Goal: Information Seeking & Learning: Learn about a topic

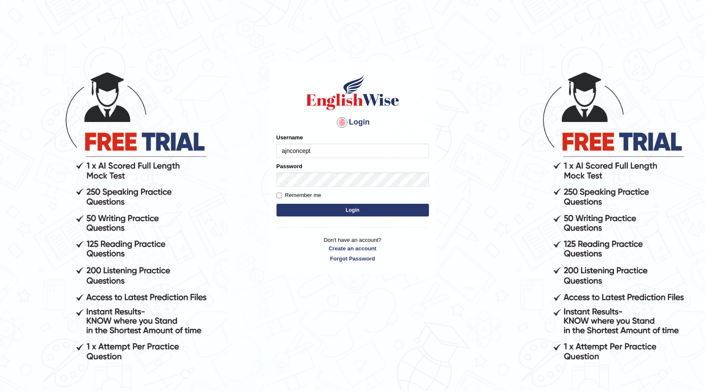
type input "ajnconcept"
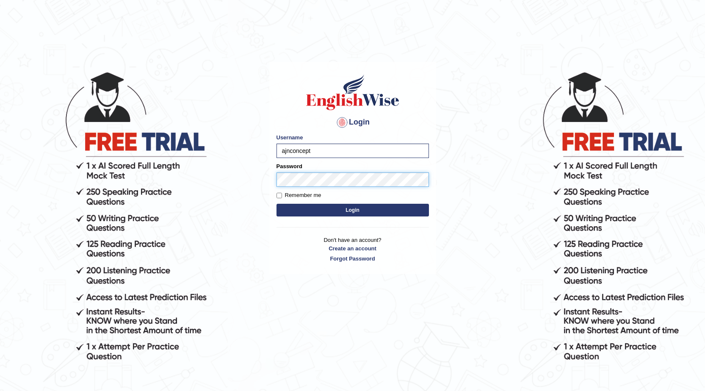
click at [277, 204] on button "Login" at bounding box center [353, 210] width 152 height 13
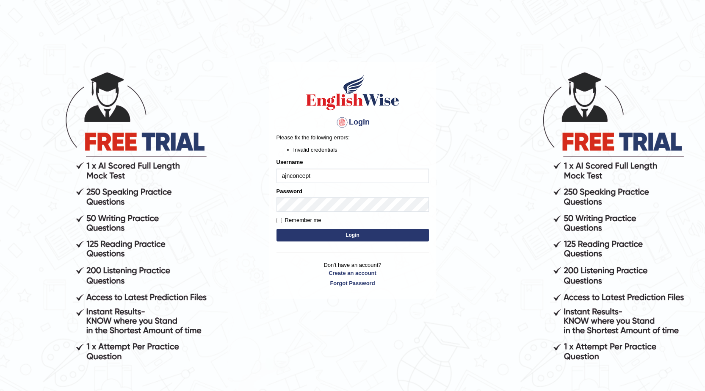
click at [365, 240] on button "Login" at bounding box center [353, 235] width 152 height 13
click at [347, 237] on button "Login" at bounding box center [353, 235] width 152 height 13
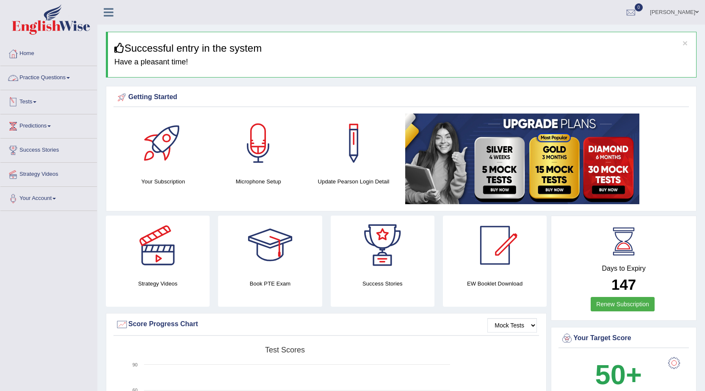
click at [54, 78] on link "Practice Questions" at bounding box center [48, 76] width 97 height 21
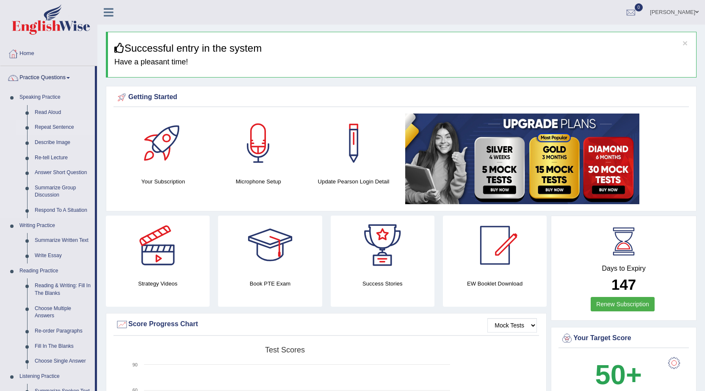
click at [49, 125] on link "Repeat Sentence" at bounding box center [63, 127] width 64 height 15
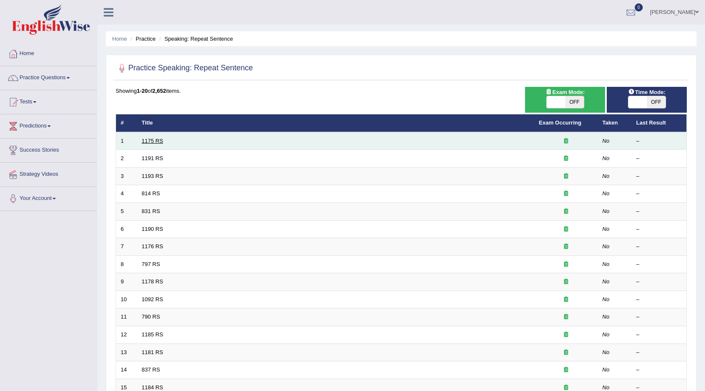
click at [144, 138] on link "1175 RS" at bounding box center [153, 141] width 22 height 6
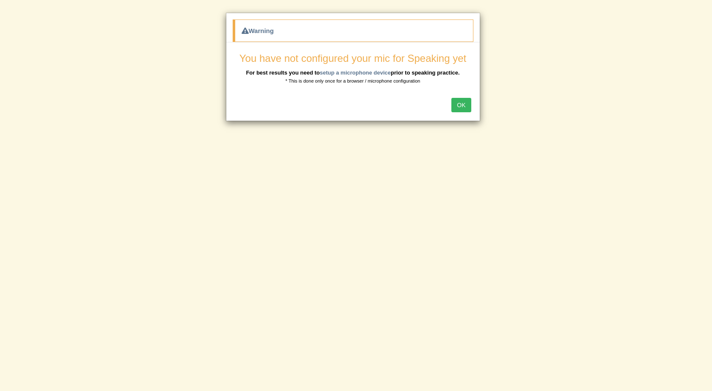
click at [465, 102] on button "OK" at bounding box center [460, 105] width 19 height 14
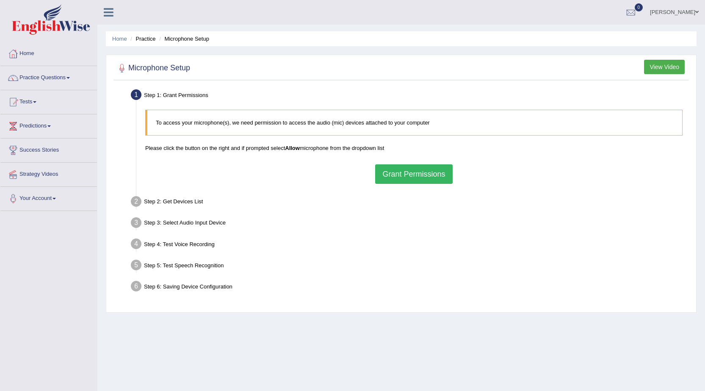
click at [428, 171] on button "Grant Permissions" at bounding box center [413, 173] width 77 height 19
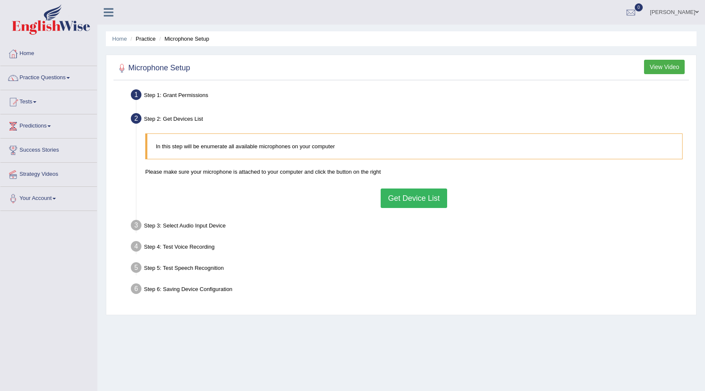
click at [426, 192] on button "Get Device List" at bounding box center [414, 197] width 66 height 19
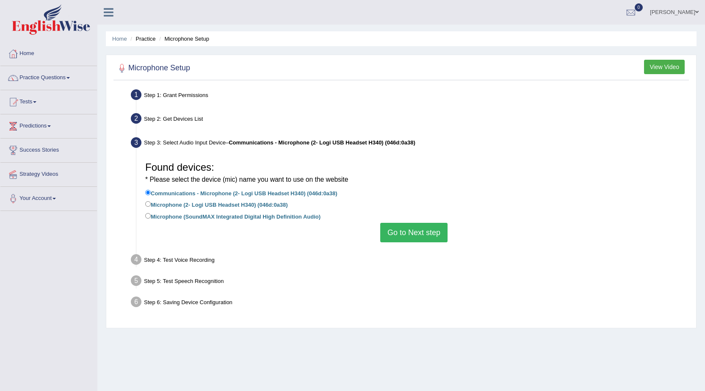
click at [225, 213] on label "Microphone (SoundMAX Integrated Digital High Definition Audio)" at bounding box center [232, 215] width 175 height 9
click at [285, 217] on label "Microphone (SoundMAX Integrated Digital High Definition Audio)" at bounding box center [232, 215] width 175 height 9
click at [151, 217] on input "Microphone (SoundMAX Integrated Digital High Definition Audio)" at bounding box center [148, 216] width 6 height 6
radio input "true"
click at [437, 240] on button "Go to Next step" at bounding box center [413, 232] width 67 height 19
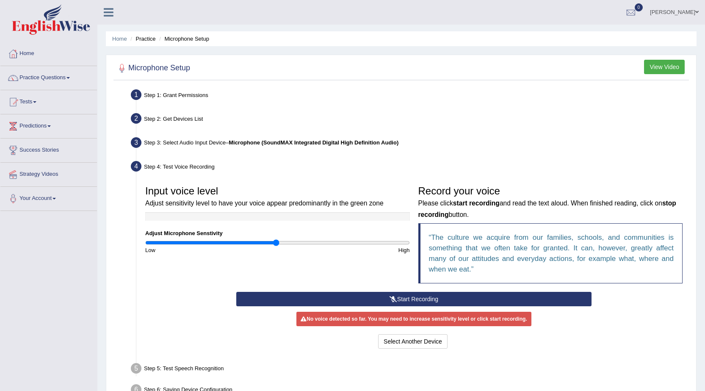
click at [409, 301] on button "Start Recording" at bounding box center [413, 299] width 355 height 14
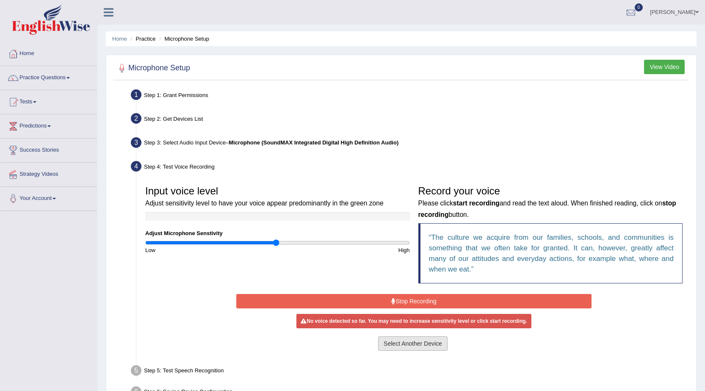
click at [407, 340] on button "Select Another Device" at bounding box center [412, 343] width 69 height 14
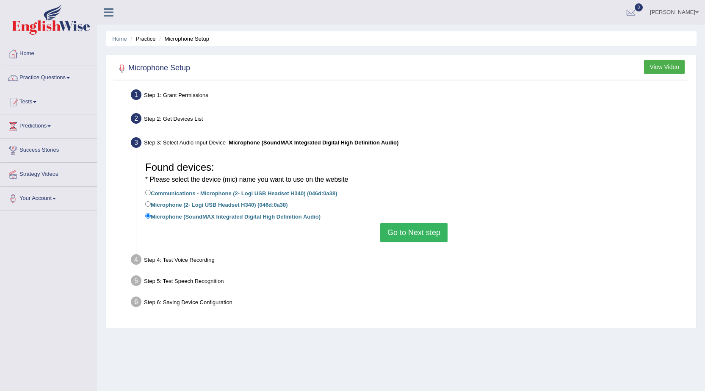
click at [182, 205] on label "Microphone (2- Logi USB Headset H340) (046d:0a38)" at bounding box center [216, 203] width 143 height 9
click at [151, 205] on input "Microphone (2- Logi USB Headset H340) (046d:0a38)" at bounding box center [148, 204] width 6 height 6
radio input "true"
click at [413, 232] on button "Go to Next step" at bounding box center [413, 232] width 67 height 19
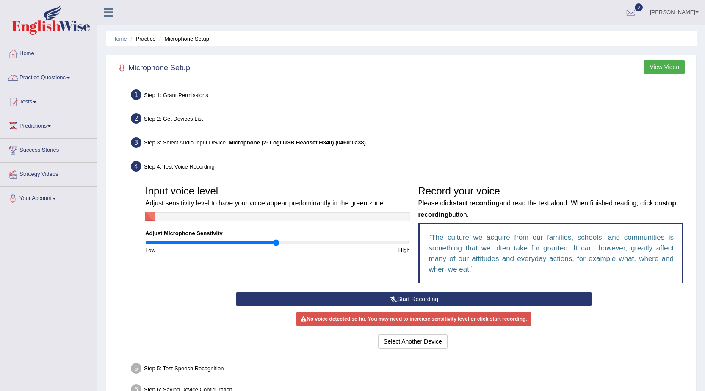
click at [504, 299] on button "Start Recording" at bounding box center [413, 299] width 355 height 14
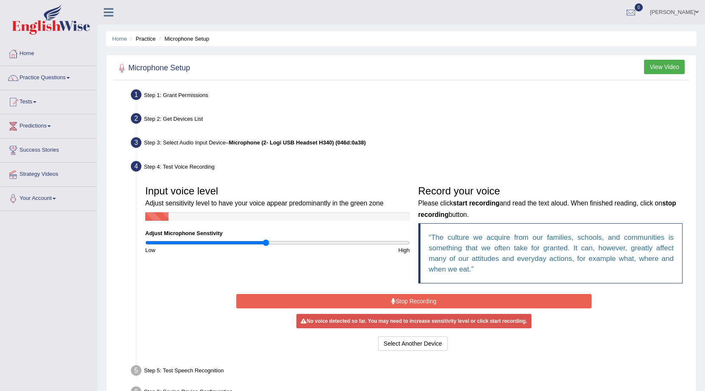
type input "0.92"
click at [267, 242] on input "range" at bounding box center [277, 242] width 265 height 7
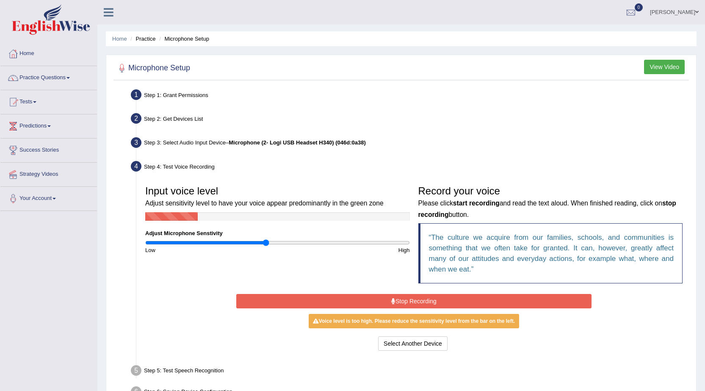
click at [320, 299] on button "Stop Recording" at bounding box center [413, 301] width 355 height 14
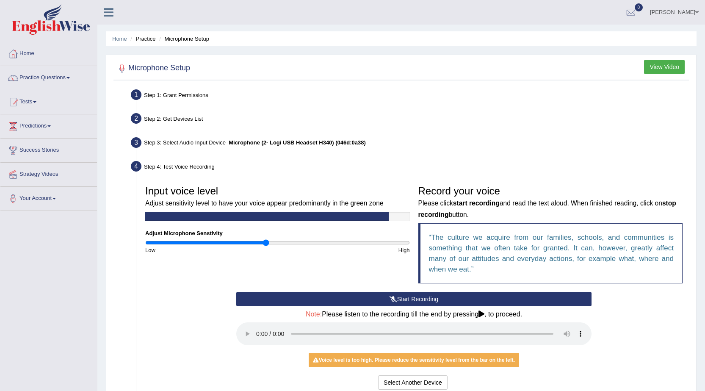
click at [349, 297] on button "Start Recording" at bounding box center [413, 299] width 355 height 14
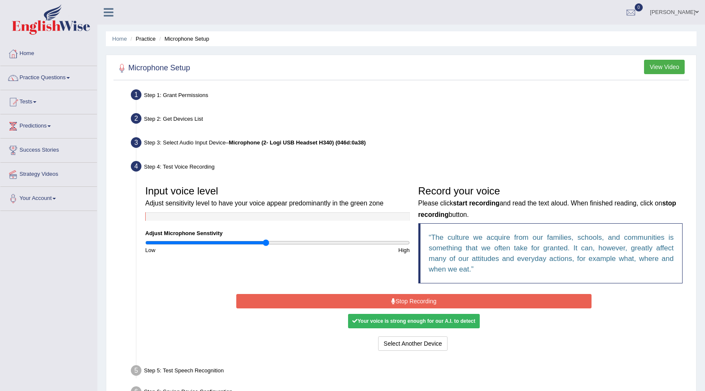
click at [334, 302] on button "Stop Recording" at bounding box center [413, 301] width 355 height 14
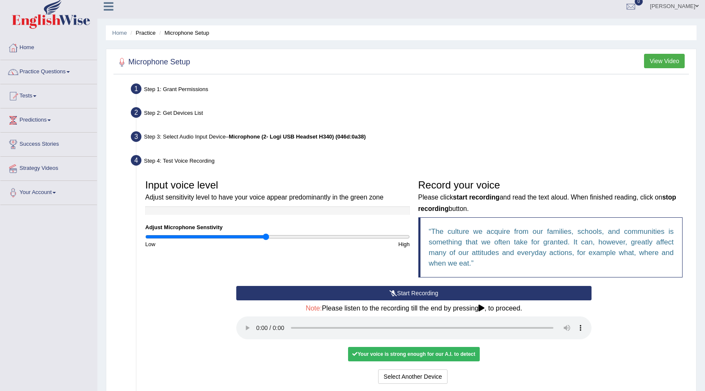
scroll to position [93, 0]
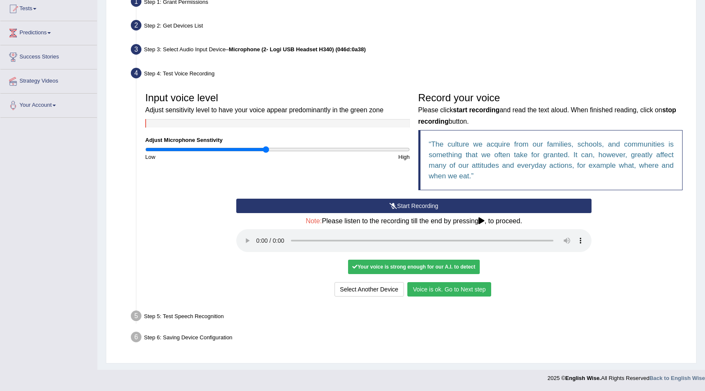
click at [455, 290] on button "Voice is ok. Go to Next step" at bounding box center [449, 289] width 84 height 14
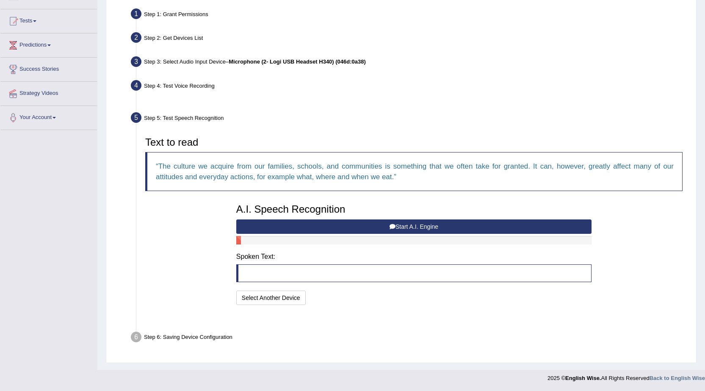
scroll to position [60, 0]
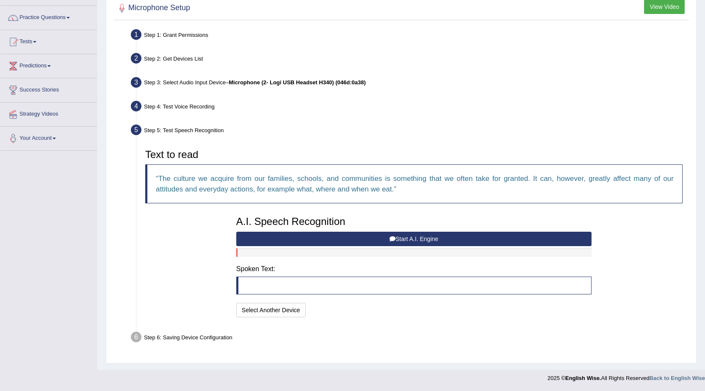
click at [390, 236] on icon at bounding box center [393, 239] width 6 height 6
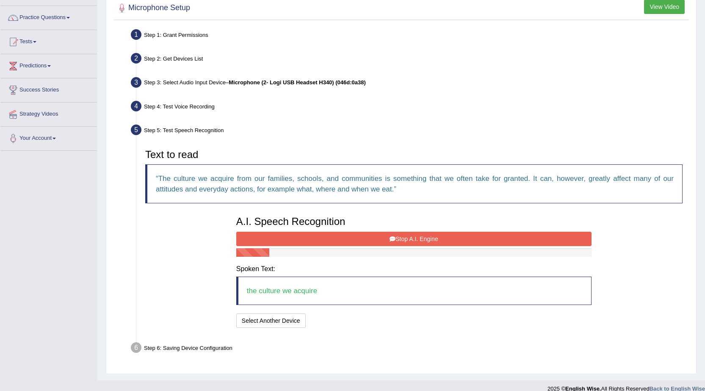
click at [390, 236] on icon at bounding box center [393, 239] width 6 height 6
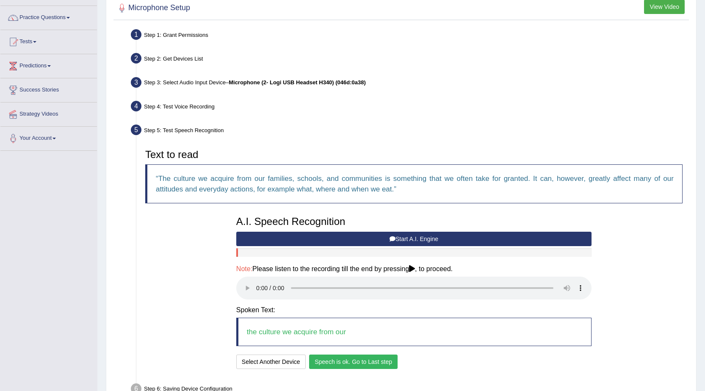
click at [373, 354] on div "A.I. Speech Recognition Start A.I. Engine Stop A.I. Engine Note: Please listen …" at bounding box center [414, 291] width 364 height 159
click at [368, 360] on button "Speech is ok. Go to Last step" at bounding box center [353, 361] width 89 height 14
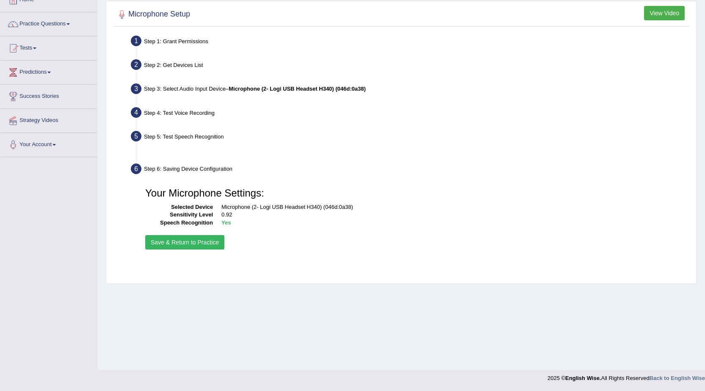
scroll to position [54, 0]
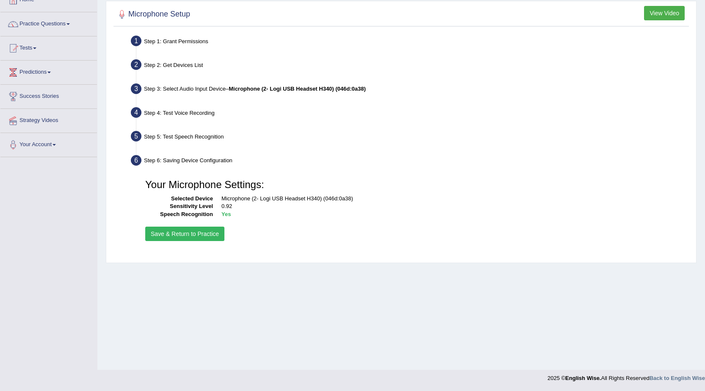
click at [207, 233] on button "Save & Return to Practice" at bounding box center [184, 234] width 79 height 14
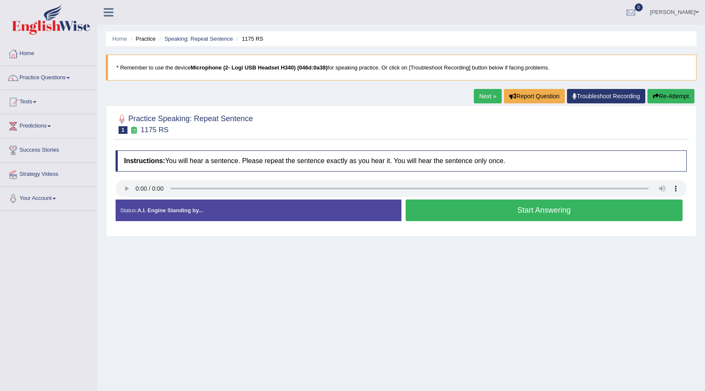
click at [495, 208] on button "Start Answering" at bounding box center [544, 210] width 277 height 22
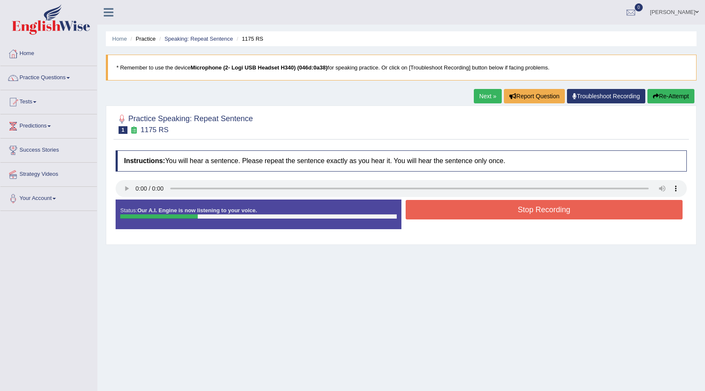
click at [503, 205] on button "Stop Recording" at bounding box center [544, 209] width 277 height 19
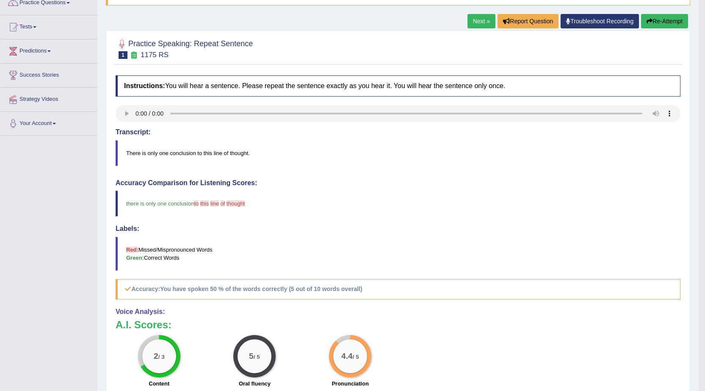
scroll to position [55, 0]
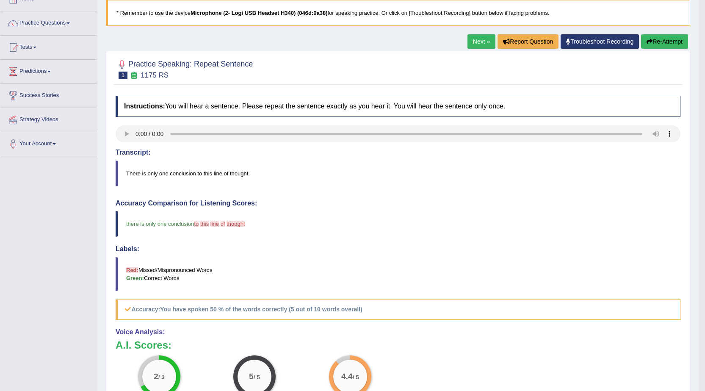
click at [479, 40] on link "Next »" at bounding box center [482, 41] width 28 height 14
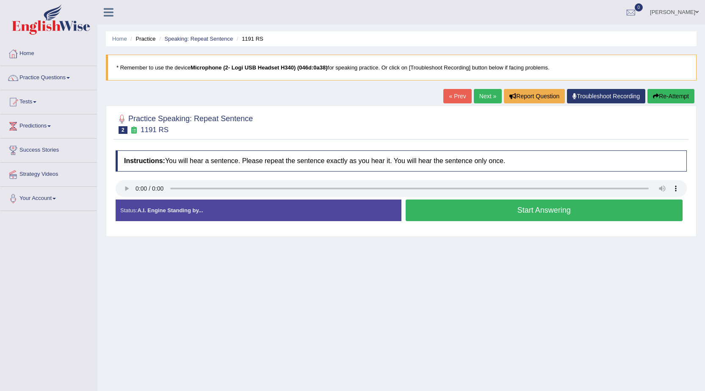
click at [525, 217] on button "Start Answering" at bounding box center [544, 210] width 277 height 22
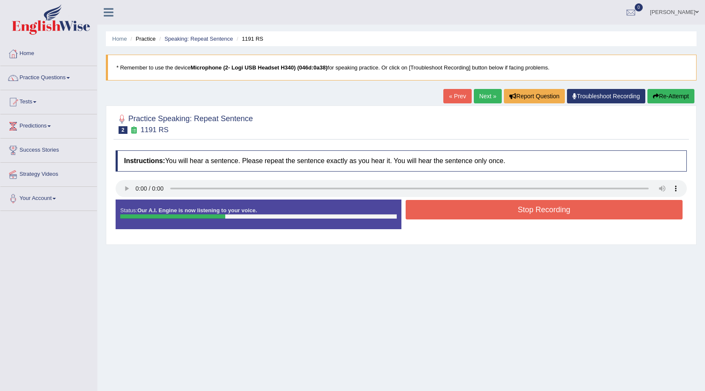
click at [517, 212] on button "Stop Recording" at bounding box center [544, 209] width 277 height 19
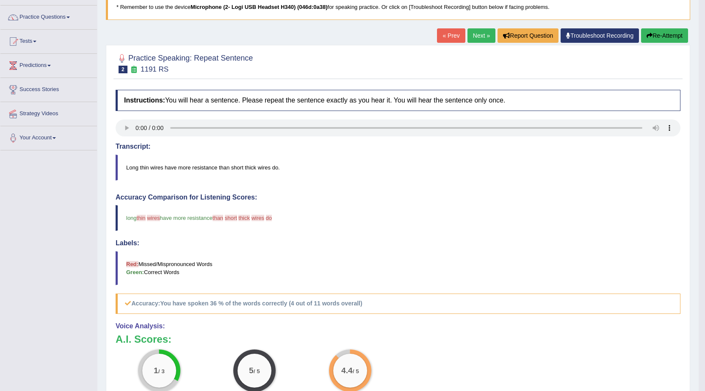
scroll to position [42, 0]
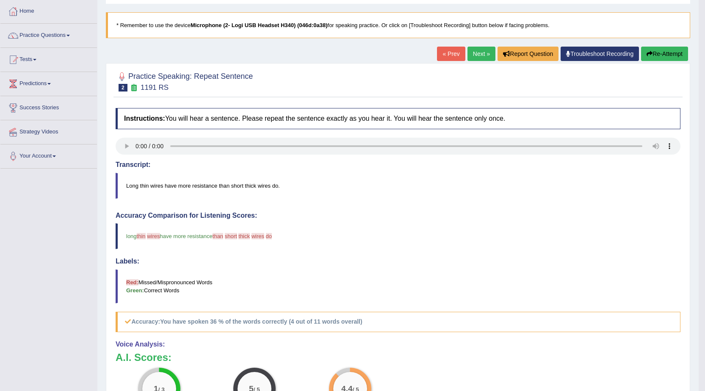
click at [484, 53] on link "Next »" at bounding box center [482, 54] width 28 height 14
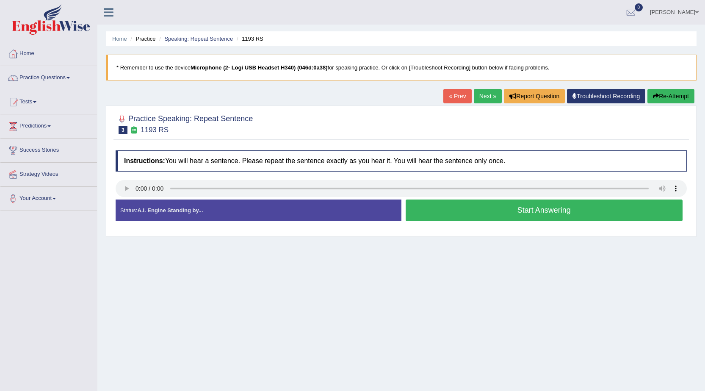
click at [504, 213] on button "Start Answering" at bounding box center [544, 210] width 277 height 22
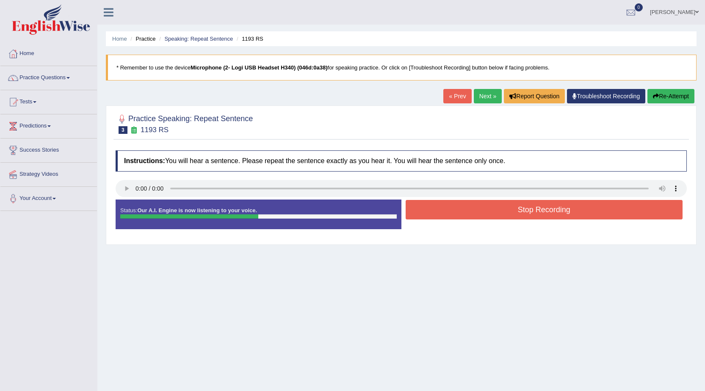
click at [476, 215] on button "Stop Recording" at bounding box center [544, 209] width 277 height 19
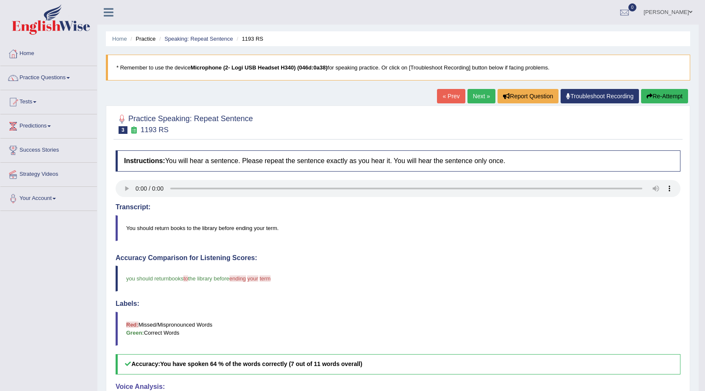
click at [468, 93] on link "Next »" at bounding box center [482, 96] width 28 height 14
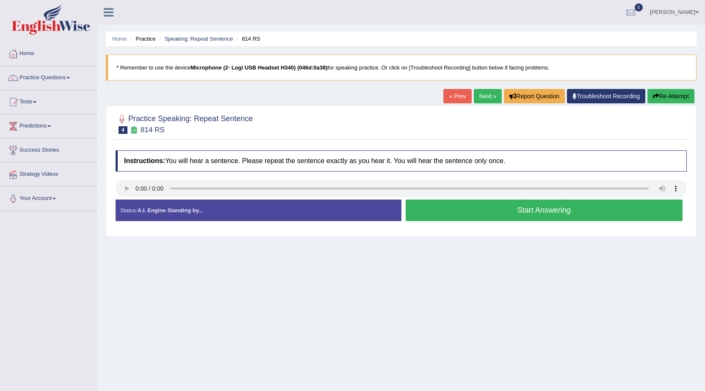
click at [516, 219] on button "Start Answering" at bounding box center [544, 210] width 277 height 22
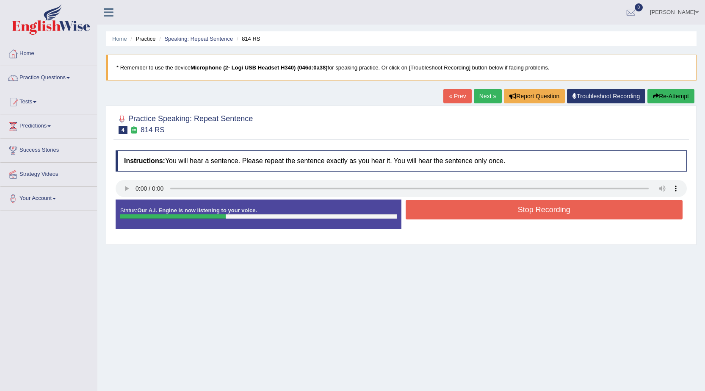
click at [515, 214] on button "Stop Recording" at bounding box center [544, 209] width 277 height 19
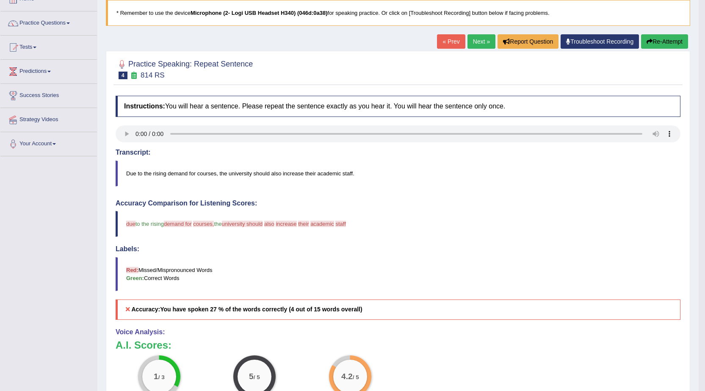
scroll to position [12, 0]
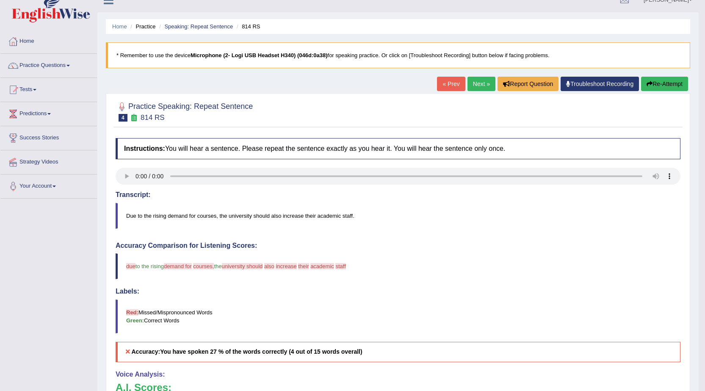
click at [485, 88] on link "Next »" at bounding box center [482, 84] width 28 height 14
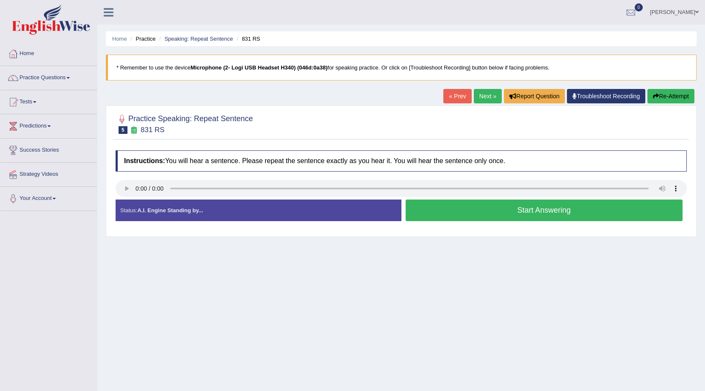
click at [457, 216] on button "Start Answering" at bounding box center [544, 210] width 277 height 22
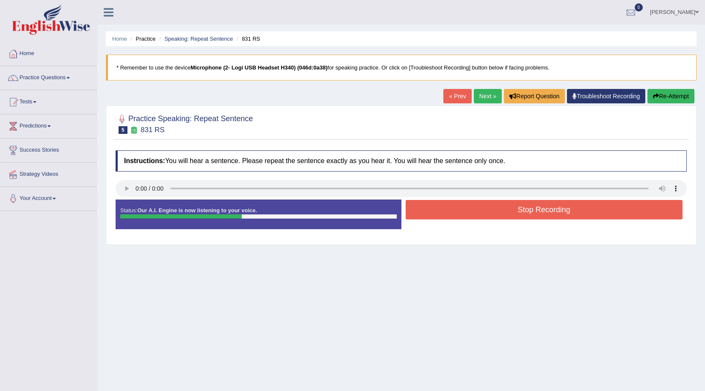
click at [457, 216] on button "Stop Recording" at bounding box center [544, 209] width 277 height 19
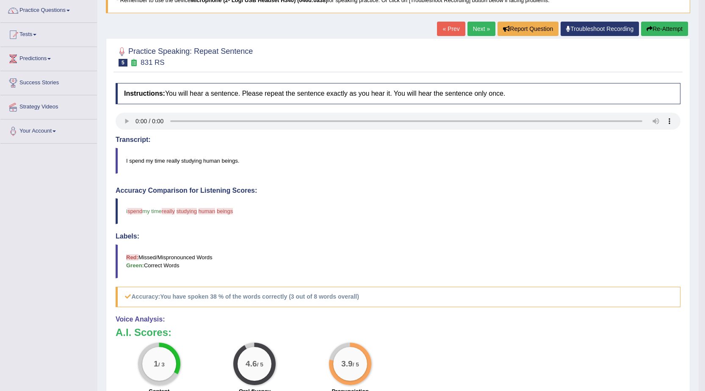
scroll to position [55, 0]
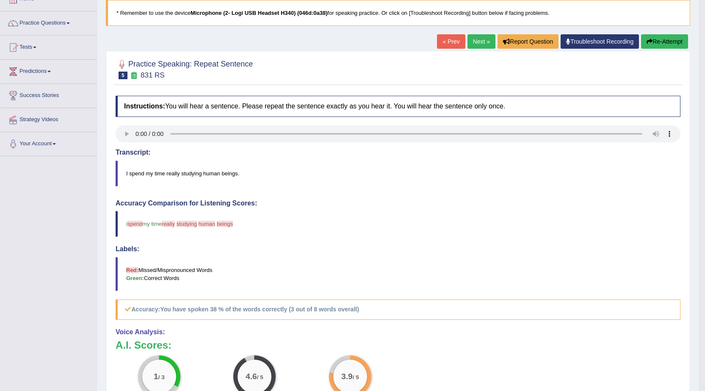
click at [468, 39] on link "Next »" at bounding box center [482, 41] width 28 height 14
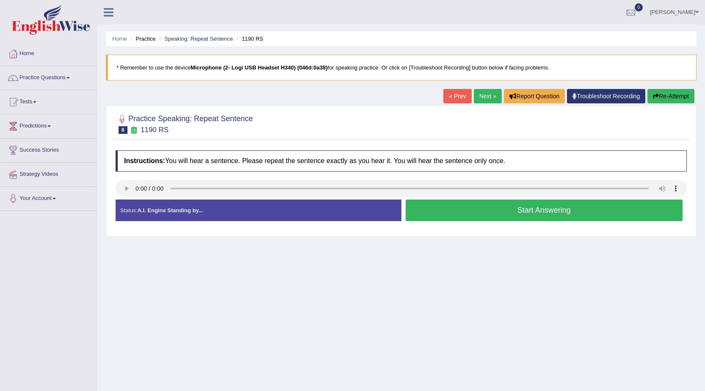
click at [443, 90] on link "« Prev" at bounding box center [457, 96] width 28 height 14
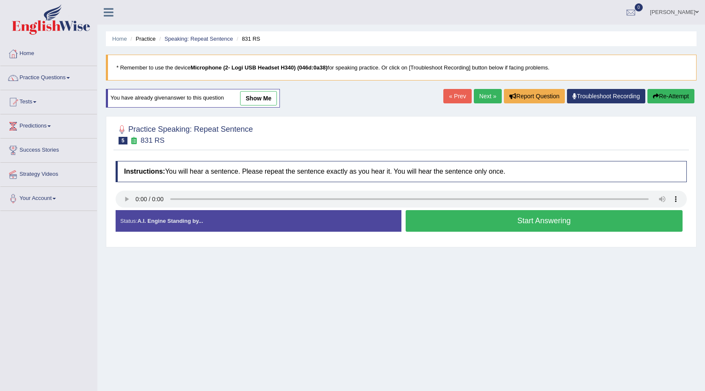
click at [537, 223] on button "Start Answering" at bounding box center [544, 221] width 277 height 22
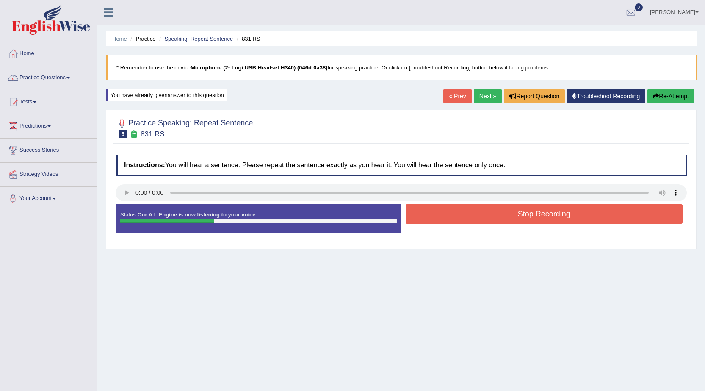
click at [525, 213] on button "Stop Recording" at bounding box center [544, 213] width 277 height 19
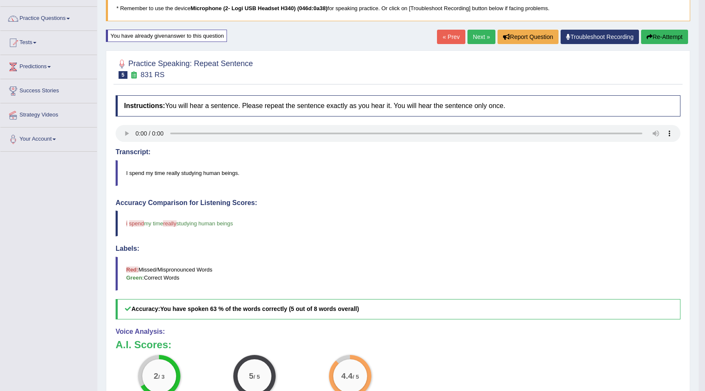
scroll to position [59, 0]
click at [478, 41] on link "Next »" at bounding box center [482, 37] width 28 height 14
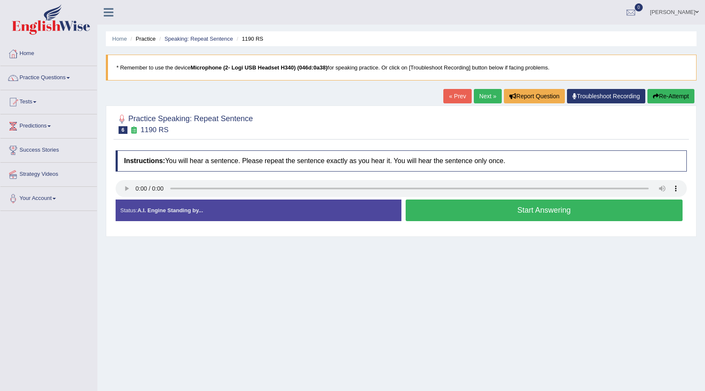
click at [462, 213] on button "Start Answering" at bounding box center [544, 210] width 277 height 22
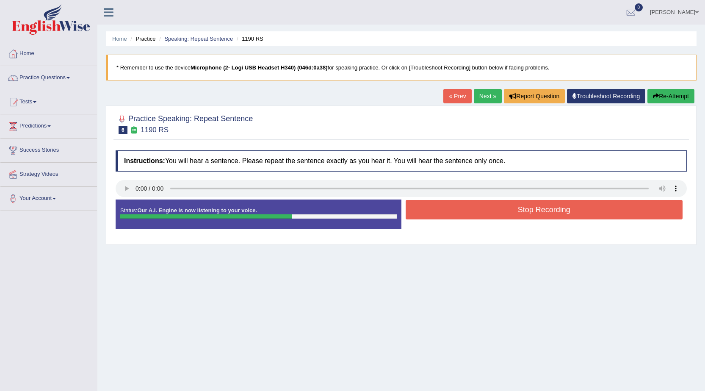
click at [512, 209] on button "Stop Recording" at bounding box center [544, 209] width 277 height 19
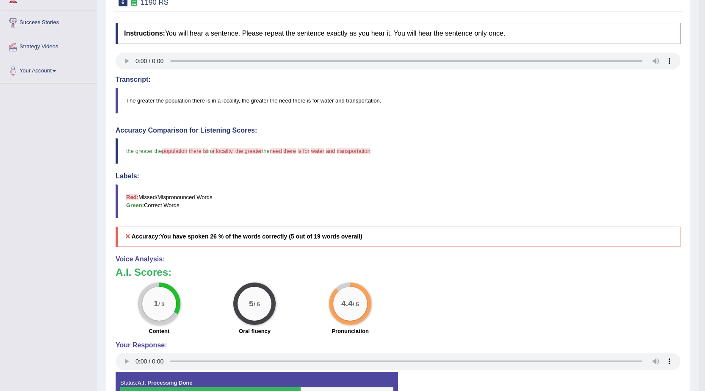
scroll to position [85, 0]
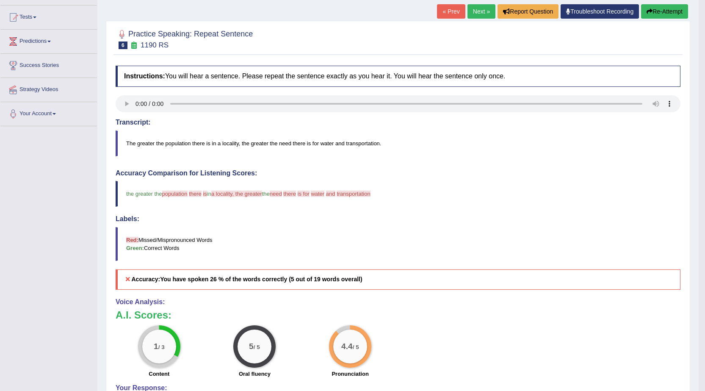
click at [481, 15] on link "Next »" at bounding box center [482, 11] width 28 height 14
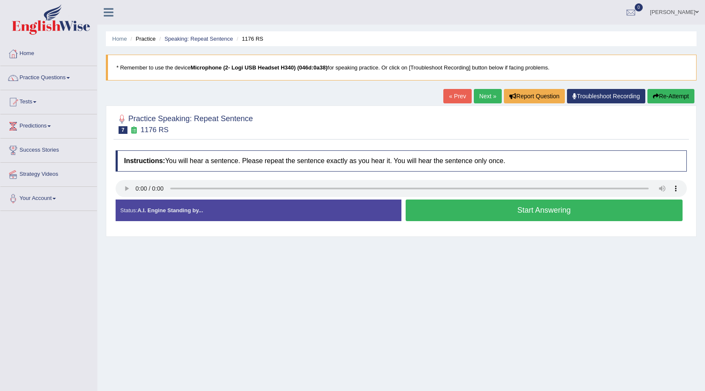
click at [494, 219] on button "Start Answering" at bounding box center [544, 210] width 277 height 22
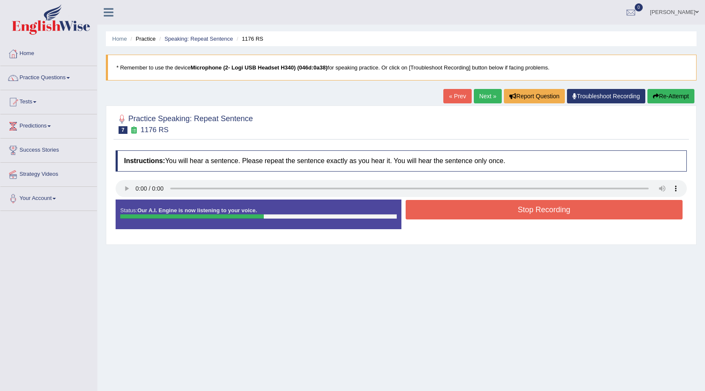
click at [499, 211] on button "Stop Recording" at bounding box center [544, 209] width 277 height 19
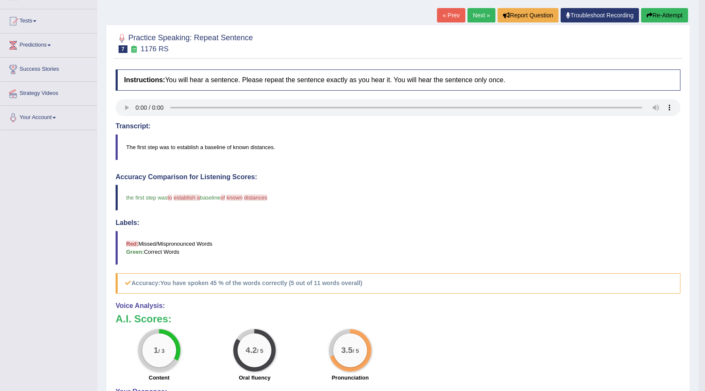
scroll to position [55, 0]
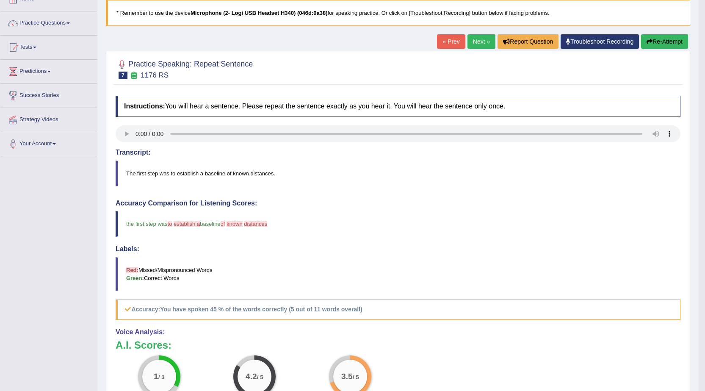
click at [659, 44] on button "Re-Attempt" at bounding box center [664, 41] width 47 height 14
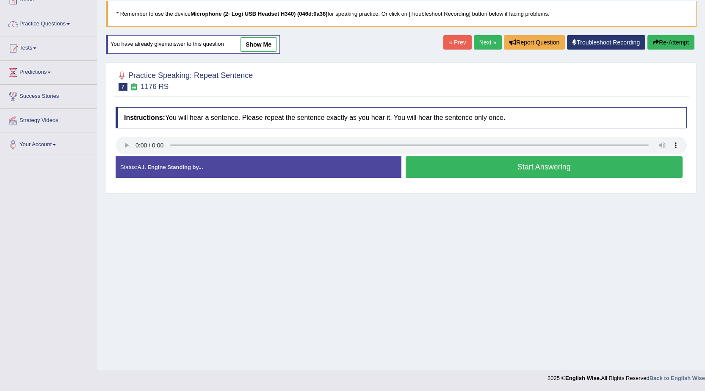
scroll to position [54, 0]
click at [563, 174] on button "Start Answering" at bounding box center [544, 167] width 277 height 22
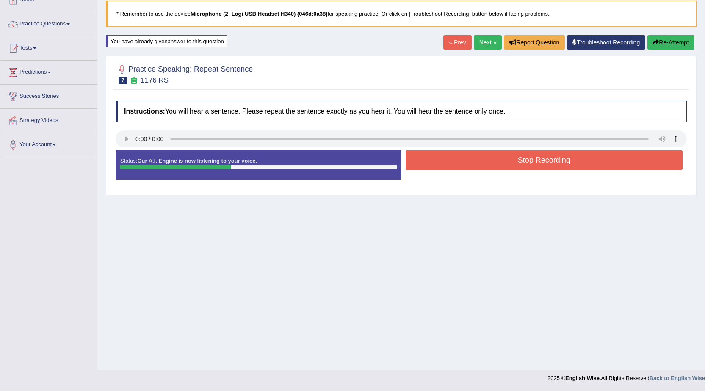
click at [467, 163] on button "Stop Recording" at bounding box center [544, 159] width 277 height 19
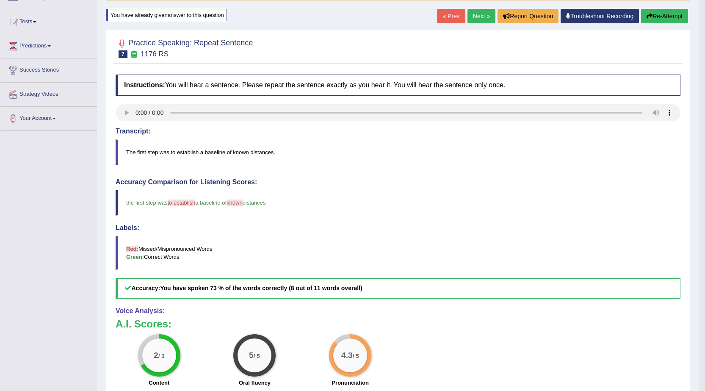
scroll to position [59, 0]
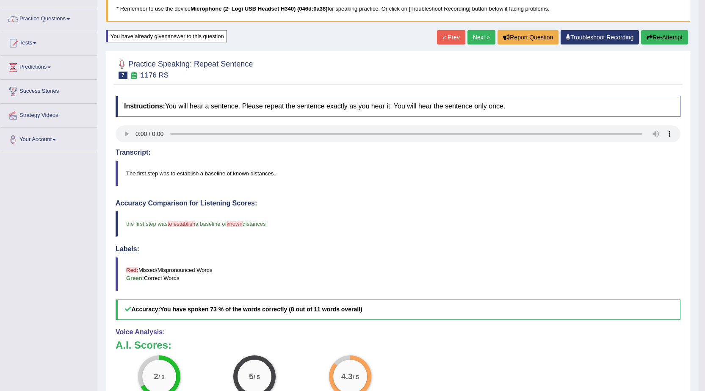
click at [474, 32] on link "Next »" at bounding box center [482, 37] width 28 height 14
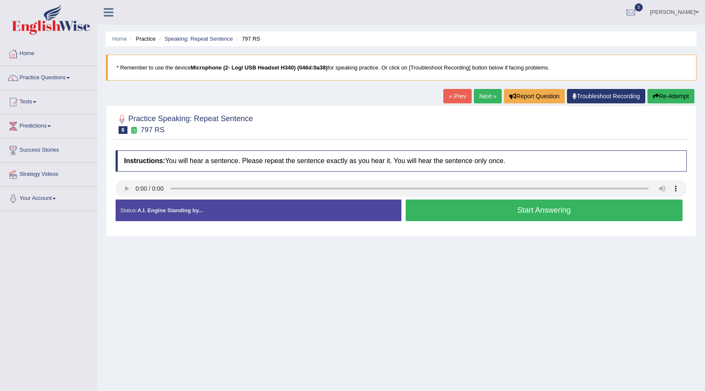
click at [523, 206] on button "Start Answering" at bounding box center [544, 210] width 277 height 22
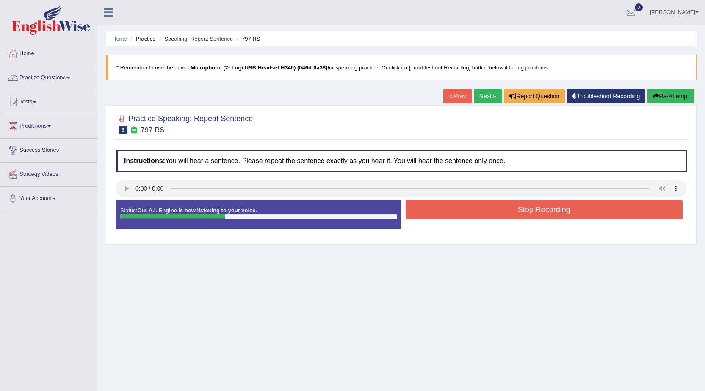
click at [475, 214] on button "Stop Recording" at bounding box center [544, 209] width 277 height 19
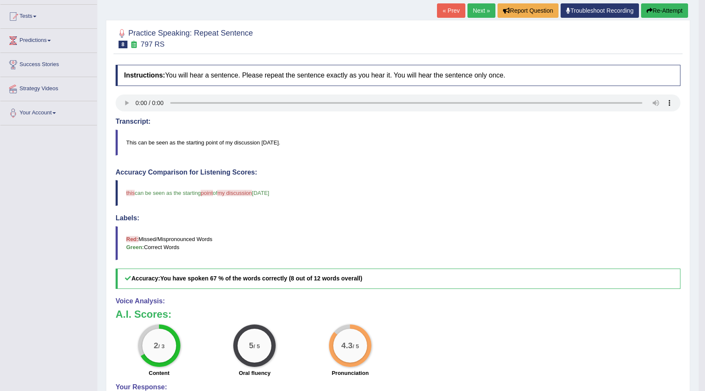
scroll to position [85, 0]
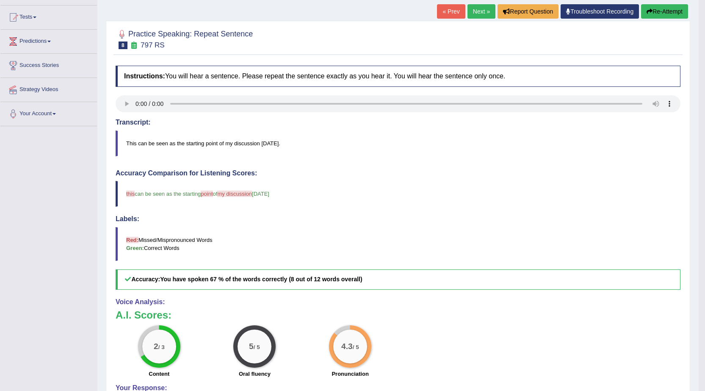
click at [647, 13] on icon "button" at bounding box center [650, 11] width 6 height 6
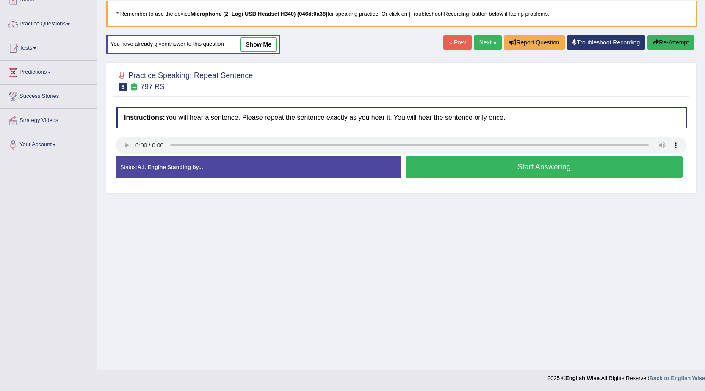
scroll to position [54, 0]
click at [552, 175] on button "Start Answering" at bounding box center [544, 167] width 277 height 22
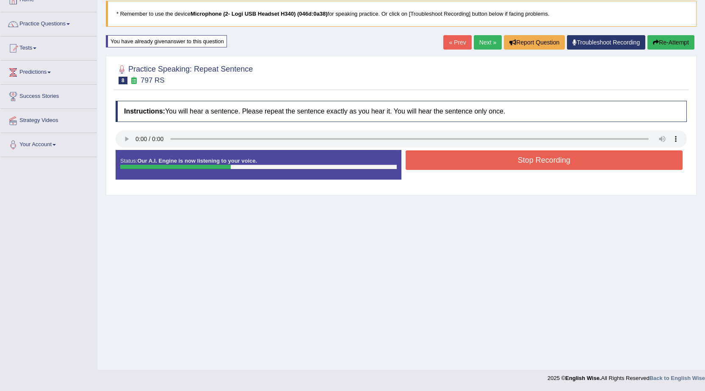
click at [529, 157] on button "Stop Recording" at bounding box center [544, 159] width 277 height 19
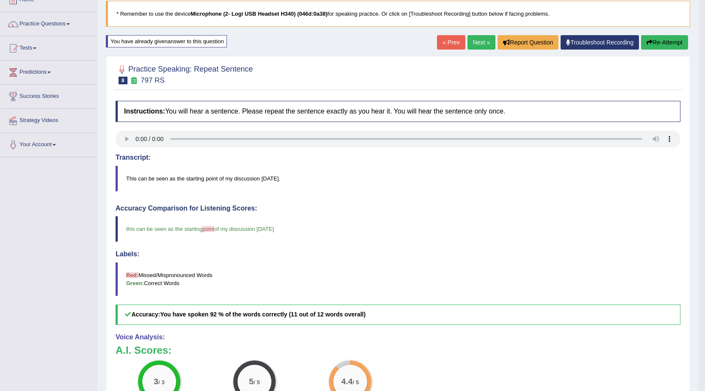
click at [476, 39] on link "Next »" at bounding box center [482, 42] width 28 height 14
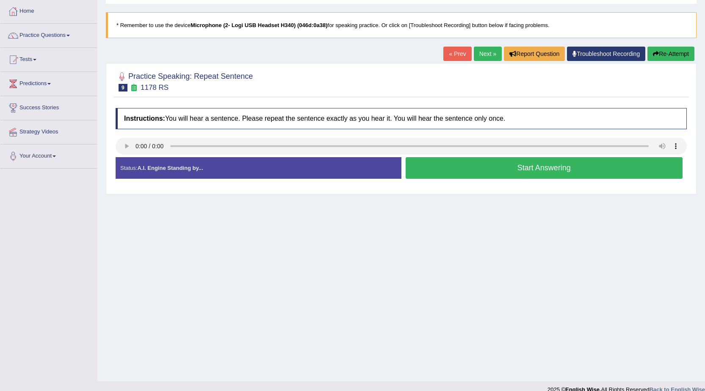
click at [542, 175] on button "Start Answering" at bounding box center [544, 168] width 277 height 22
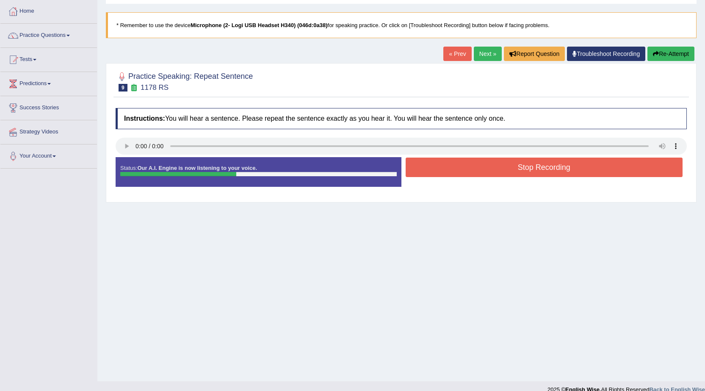
click at [521, 169] on button "Stop Recording" at bounding box center [544, 167] width 277 height 19
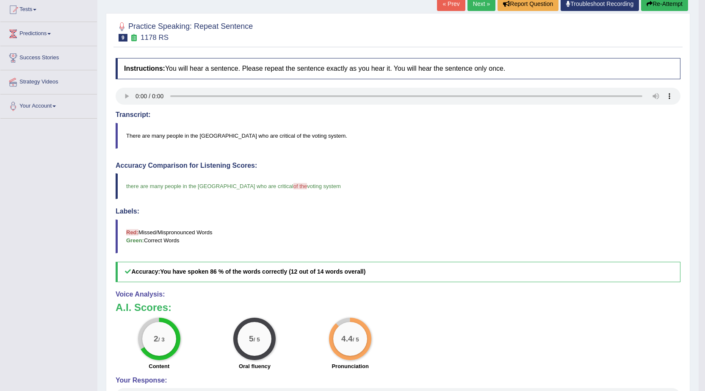
scroll to position [85, 0]
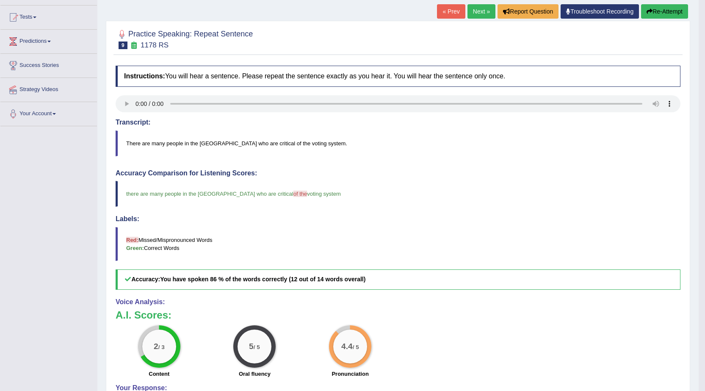
click at [485, 6] on link "Next »" at bounding box center [482, 11] width 28 height 14
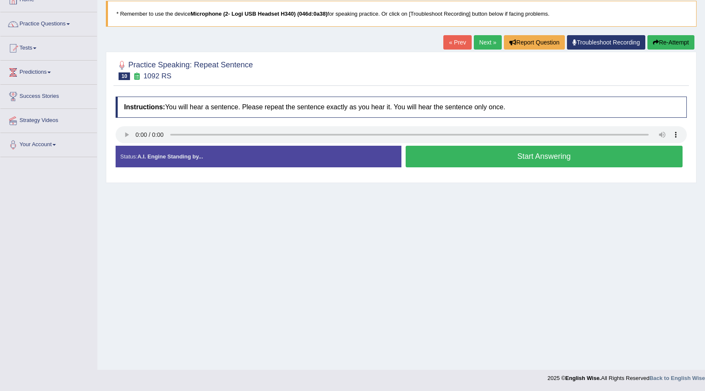
click at [490, 155] on button "Start Answering" at bounding box center [544, 157] width 277 height 22
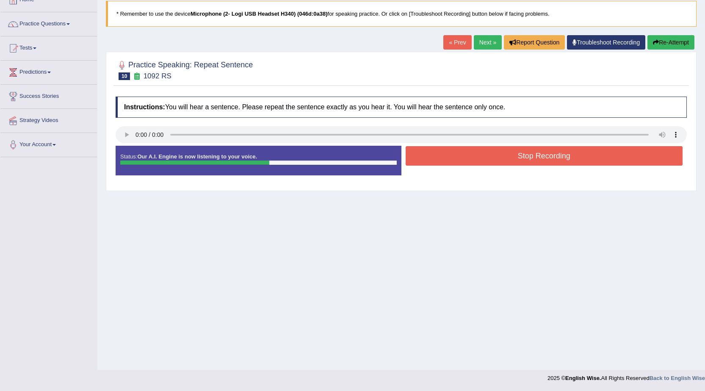
click at [487, 158] on button "Stop Recording" at bounding box center [544, 155] width 277 height 19
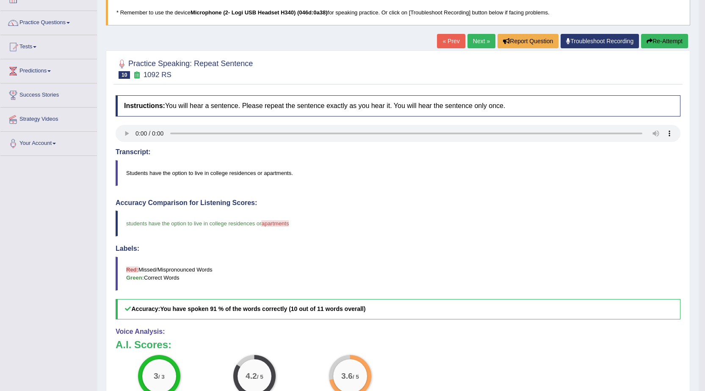
scroll to position [55, 0]
click at [485, 40] on link "Next »" at bounding box center [482, 41] width 28 height 14
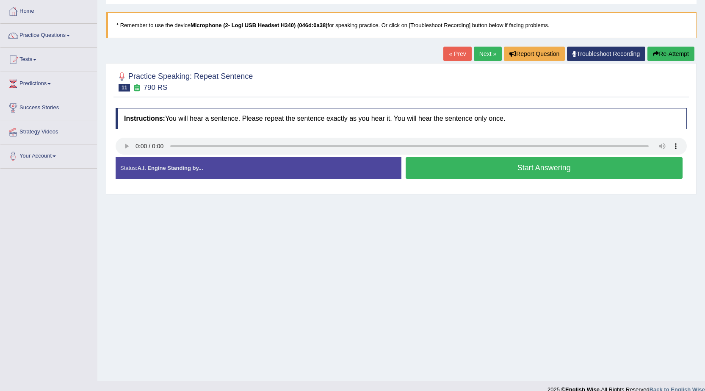
click at [442, 166] on button "Start Answering" at bounding box center [544, 168] width 277 height 22
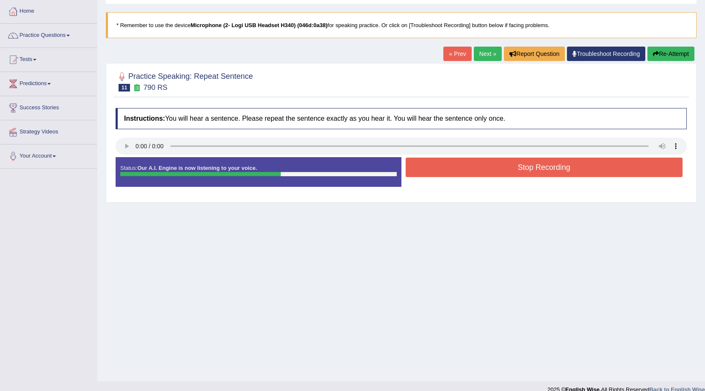
click at [465, 173] on button "Stop Recording" at bounding box center [544, 167] width 277 height 19
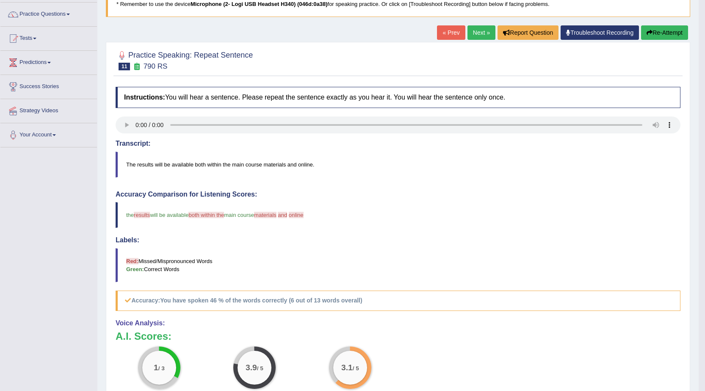
scroll to position [55, 0]
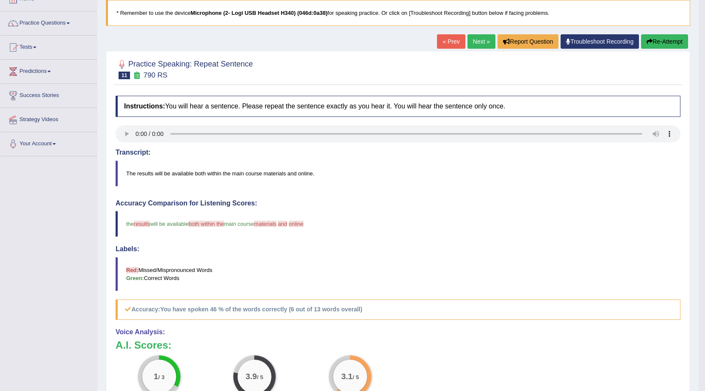
click at [679, 39] on button "Re-Attempt" at bounding box center [664, 41] width 47 height 14
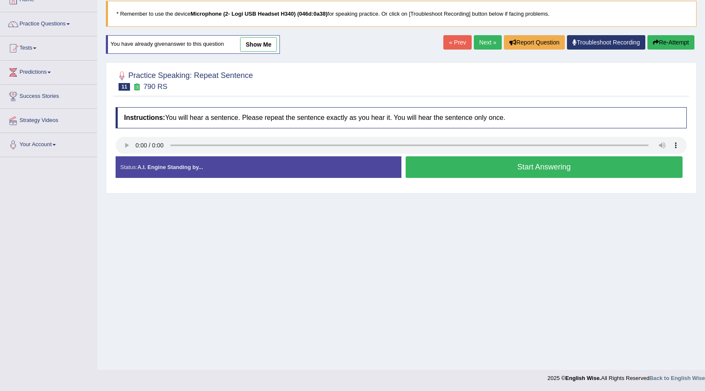
click at [552, 175] on button "Start Answering" at bounding box center [544, 167] width 277 height 22
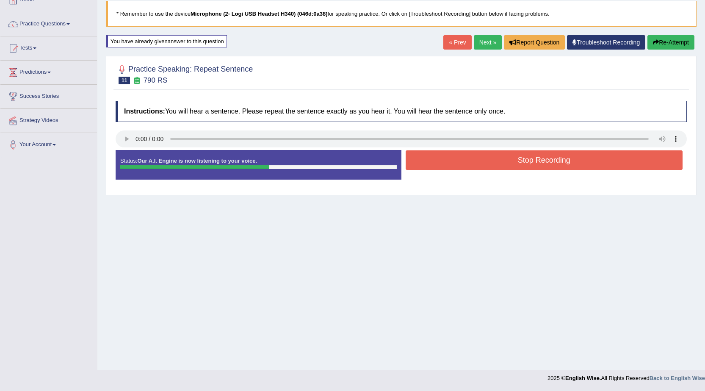
click at [499, 164] on button "Stop Recording" at bounding box center [544, 159] width 277 height 19
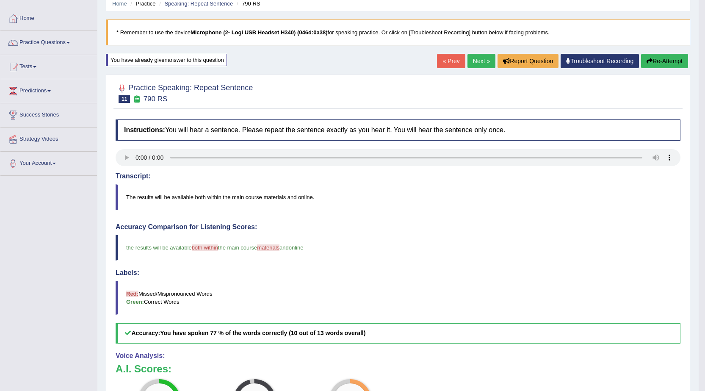
scroll to position [17, 0]
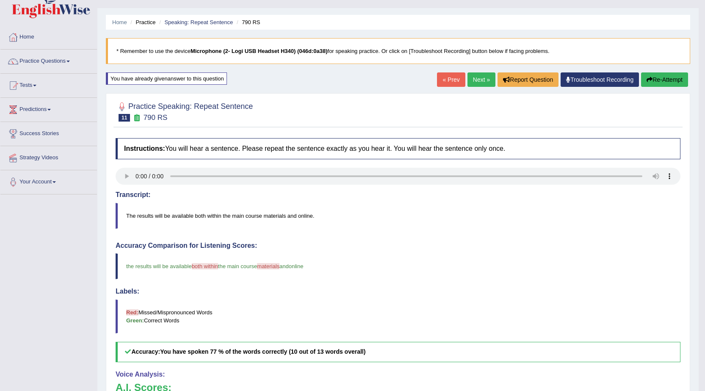
click at [470, 81] on link "Next »" at bounding box center [482, 79] width 28 height 14
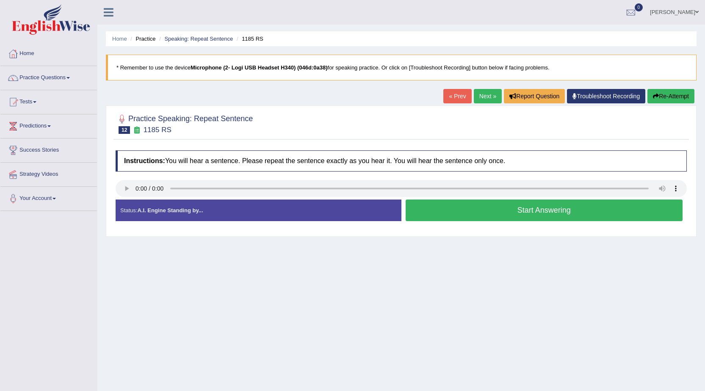
click at [553, 216] on button "Start Answering" at bounding box center [544, 210] width 277 height 22
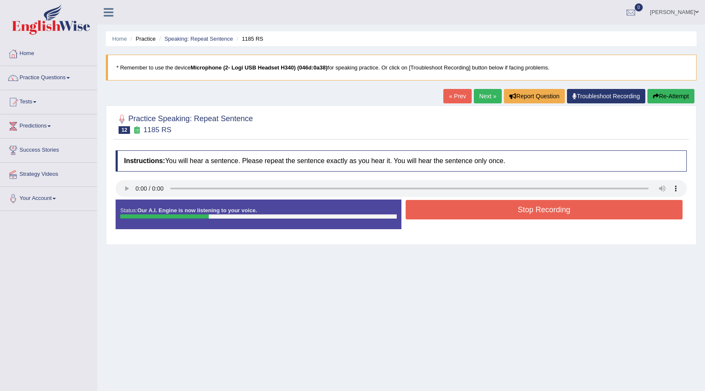
click at [548, 210] on button "Stop Recording" at bounding box center [544, 209] width 277 height 19
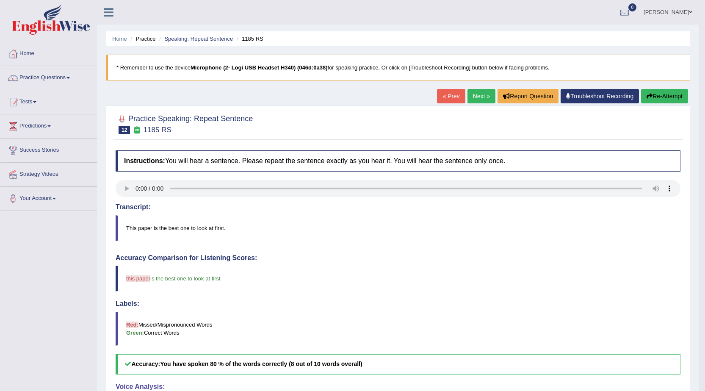
click at [454, 97] on link "« Prev" at bounding box center [451, 96] width 28 height 14
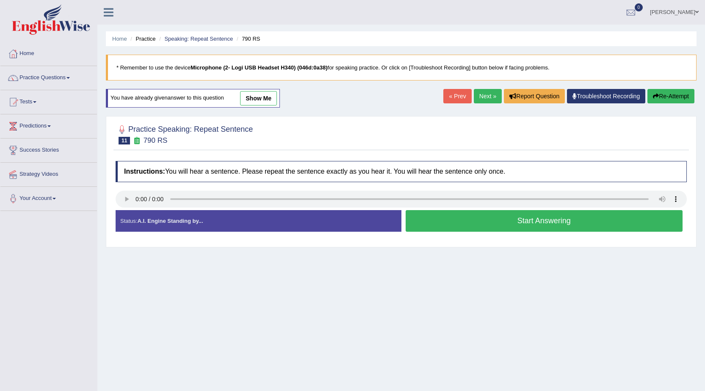
click at [259, 94] on link "show me" at bounding box center [258, 98] width 37 height 14
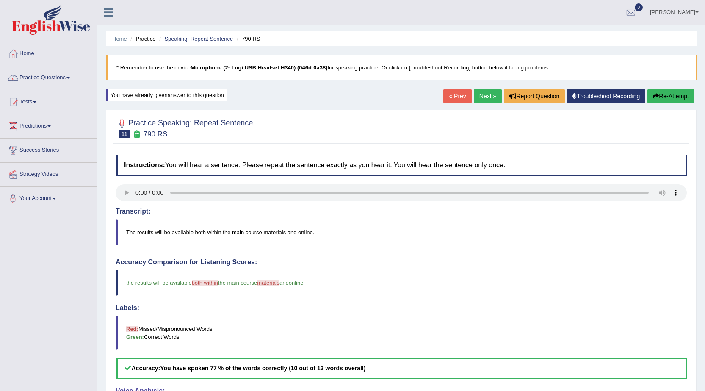
click at [486, 94] on link "Next »" at bounding box center [488, 96] width 28 height 14
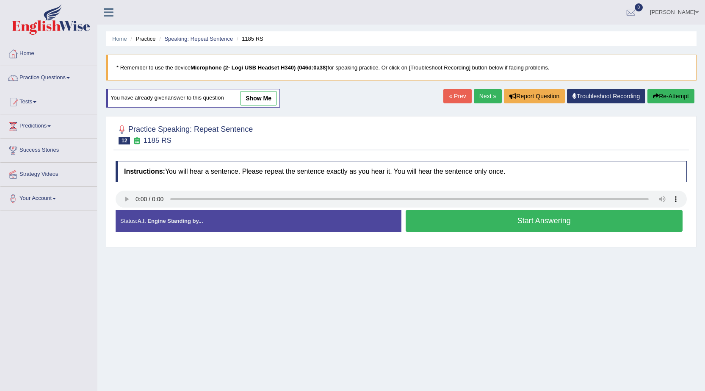
click at [483, 96] on link "Next »" at bounding box center [488, 96] width 28 height 14
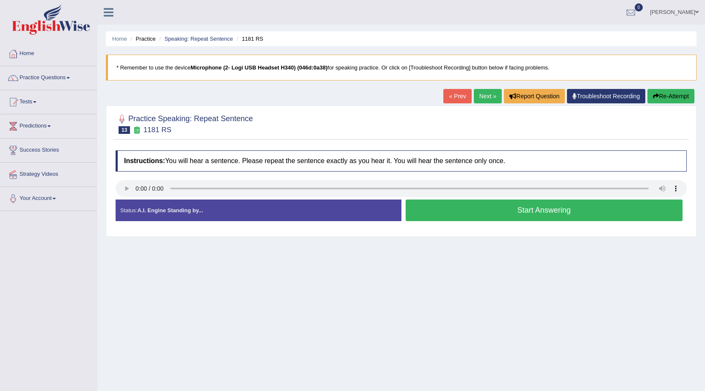
click at [543, 219] on button "Start Answering" at bounding box center [544, 210] width 277 height 22
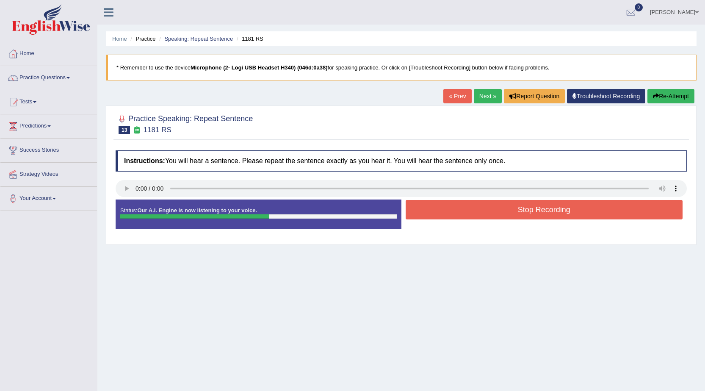
click at [479, 216] on button "Stop Recording" at bounding box center [544, 209] width 277 height 19
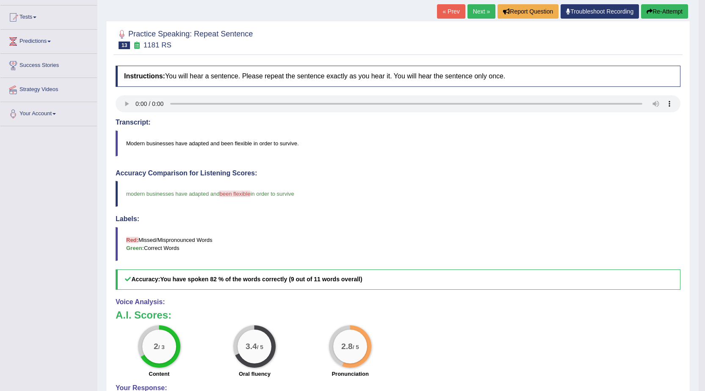
scroll to position [42, 0]
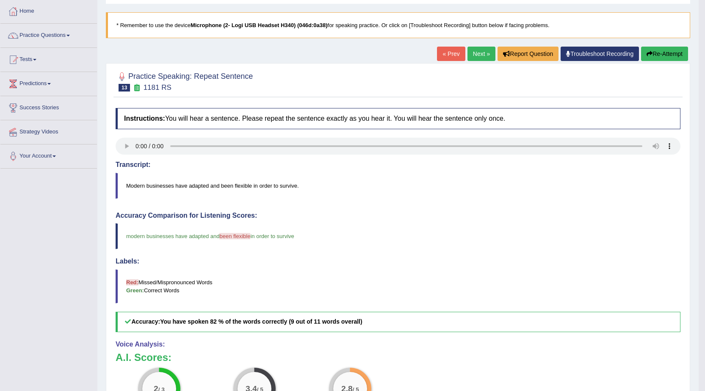
click at [665, 50] on button "Re-Attempt" at bounding box center [664, 54] width 47 height 14
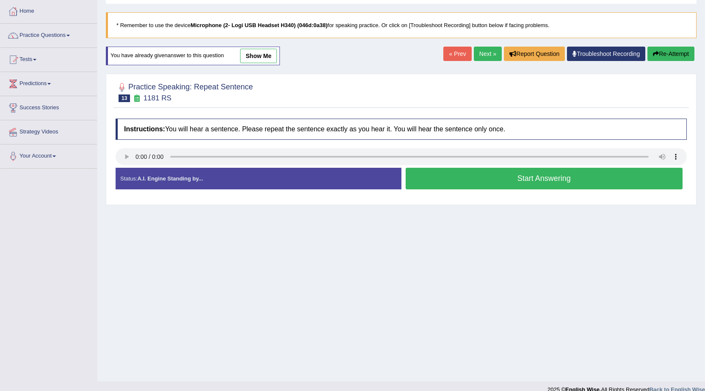
click at [560, 185] on button "Start Answering" at bounding box center [544, 179] width 277 height 22
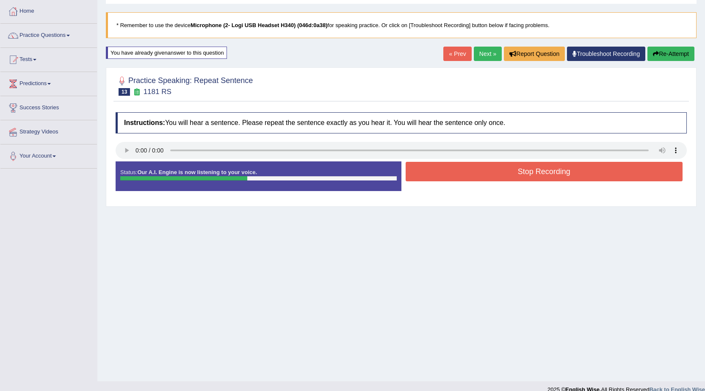
click at [523, 174] on button "Stop Recording" at bounding box center [544, 171] width 277 height 19
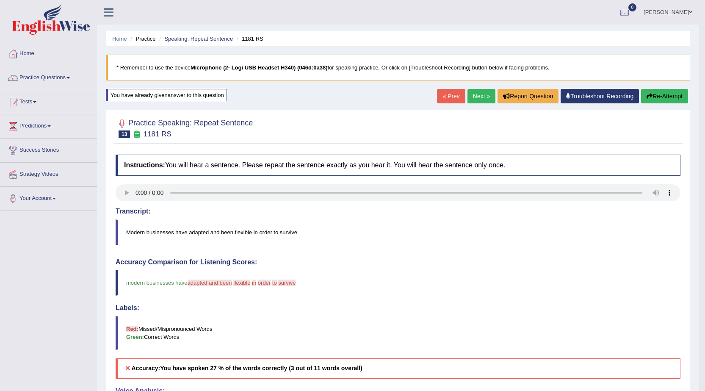
click at [664, 102] on button "Re-Attempt" at bounding box center [664, 96] width 47 height 14
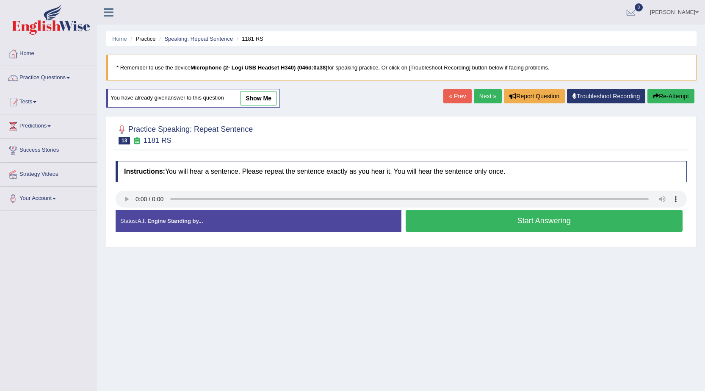
click at [490, 222] on button "Start Answering" at bounding box center [544, 221] width 277 height 22
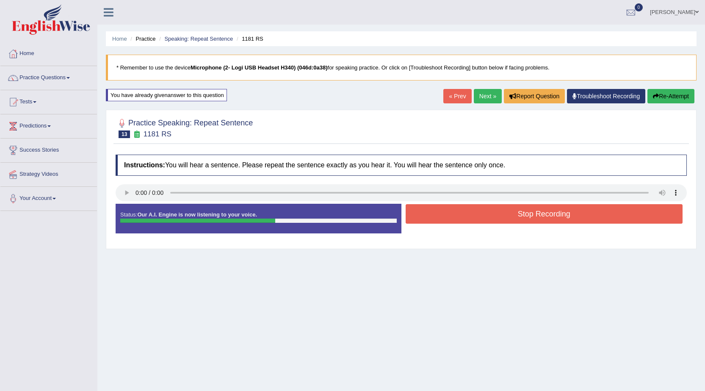
click at [490, 219] on button "Stop Recording" at bounding box center [544, 213] width 277 height 19
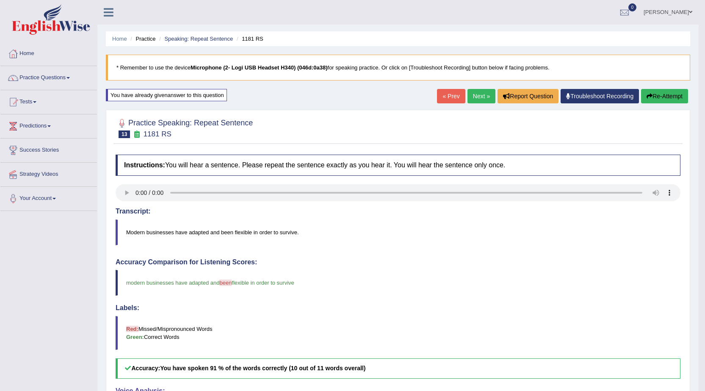
click at [469, 102] on link "Next »" at bounding box center [482, 96] width 28 height 14
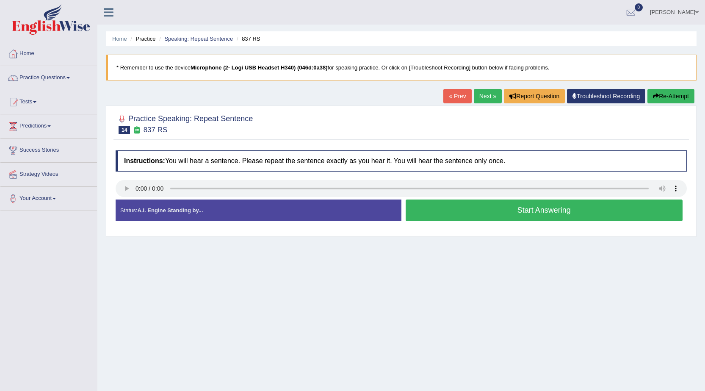
click at [499, 212] on button "Start Answering" at bounding box center [544, 210] width 277 height 22
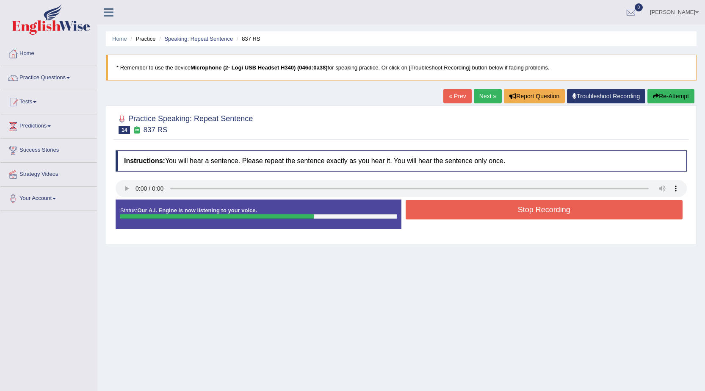
click at [458, 217] on button "Stop Recording" at bounding box center [544, 209] width 277 height 19
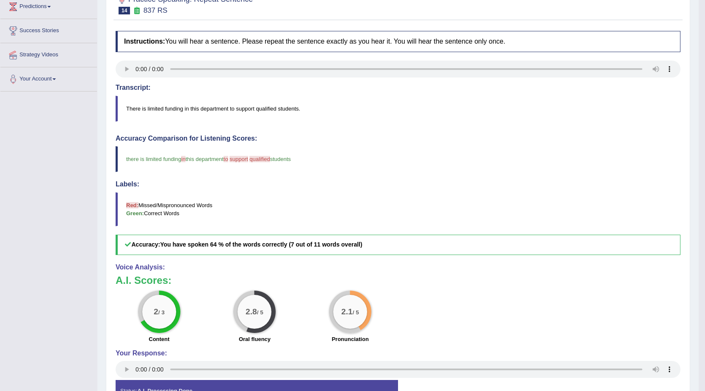
scroll to position [127, 0]
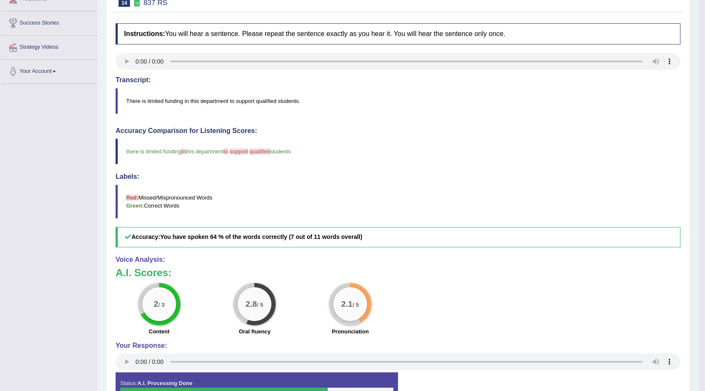
click at [442, 193] on blockquote "Red: Missed/Mispronounced Words Green: Correct Words" at bounding box center [398, 202] width 565 height 34
click at [533, 326] on div "2 / 3 Content 2.8 / 5 Oral fluency 2.1 / 5 Pronunciation" at bounding box center [397, 310] width 573 height 55
click at [644, 205] on blockquote "Red: Missed/Mispronounced Words Green: Correct Words" at bounding box center [398, 202] width 565 height 34
click at [583, 246] on h5 "Accuracy: You have spoken 64 % of the words correctly (7 out of 11 words overal…" at bounding box center [398, 237] width 565 height 20
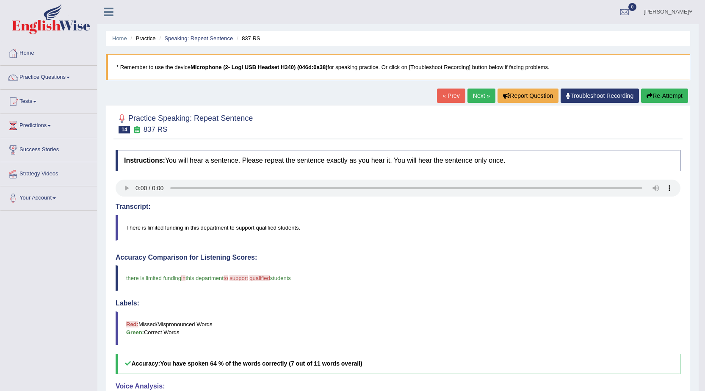
scroll to position [0, 0]
click at [678, 100] on button "Re-Attempt" at bounding box center [664, 96] width 47 height 14
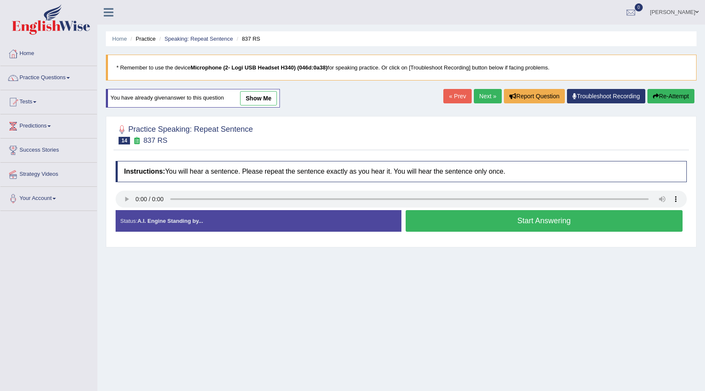
click at [533, 222] on button "Start Answering" at bounding box center [544, 221] width 277 height 22
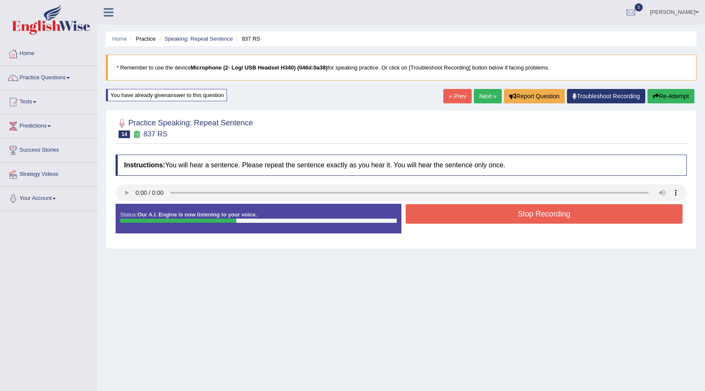
click at [504, 217] on button "Stop Recording" at bounding box center [544, 213] width 277 height 19
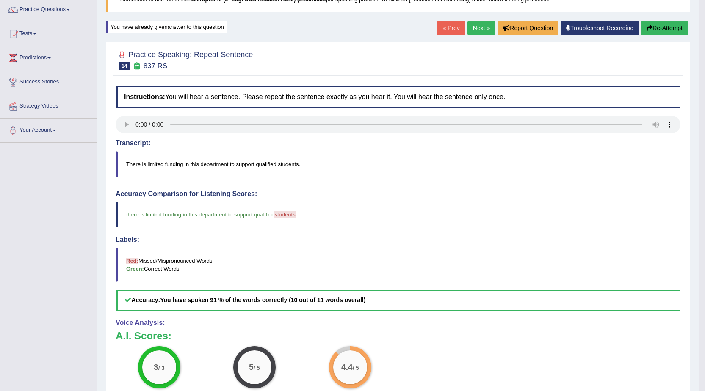
scroll to position [59, 0]
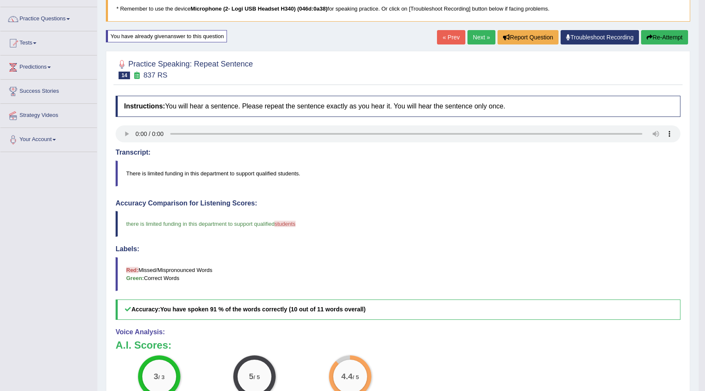
click at [477, 36] on link "Next »" at bounding box center [482, 37] width 28 height 14
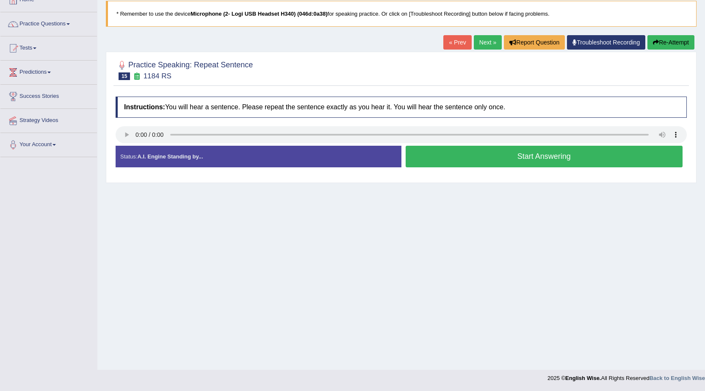
click at [511, 163] on button "Start Answering" at bounding box center [544, 157] width 277 height 22
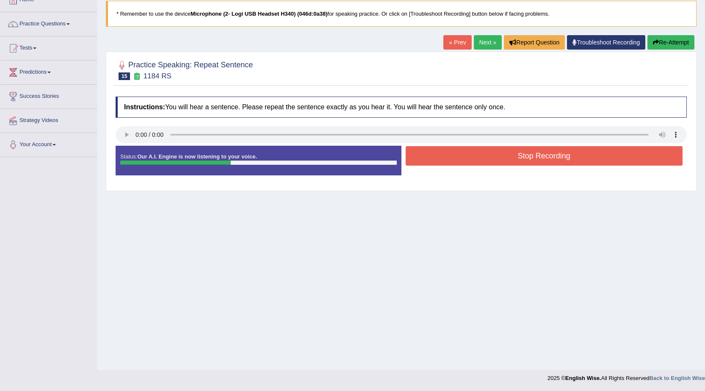
click at [496, 162] on button "Stop Recording" at bounding box center [544, 155] width 277 height 19
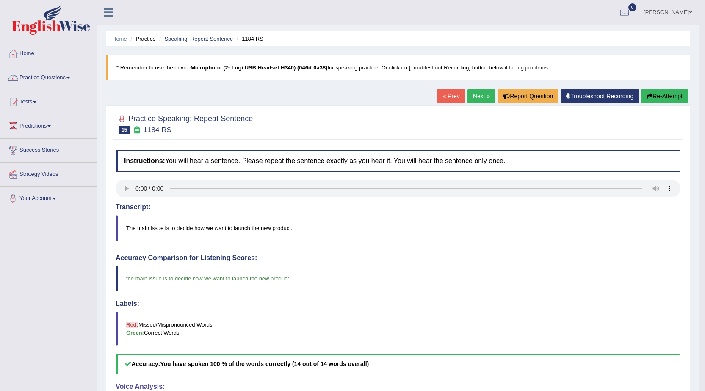
click at [481, 95] on link "Next »" at bounding box center [482, 96] width 28 height 14
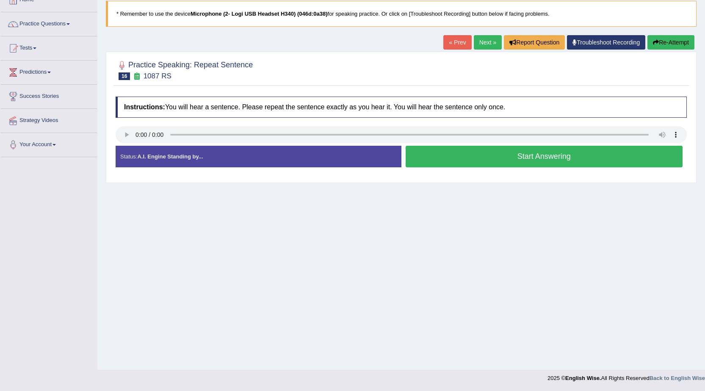
click at [555, 162] on button "Start Answering" at bounding box center [544, 157] width 277 height 22
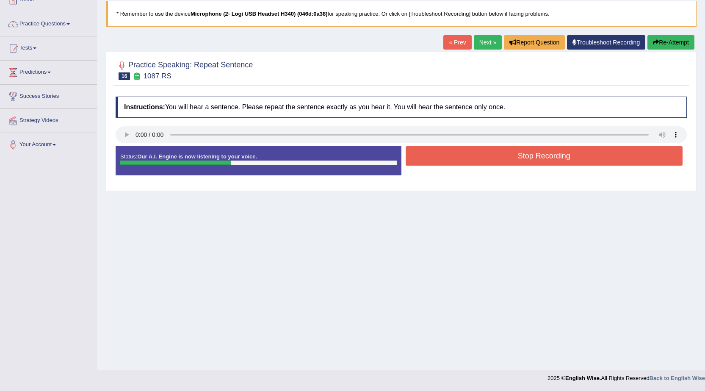
click at [496, 157] on button "Stop Recording" at bounding box center [544, 155] width 277 height 19
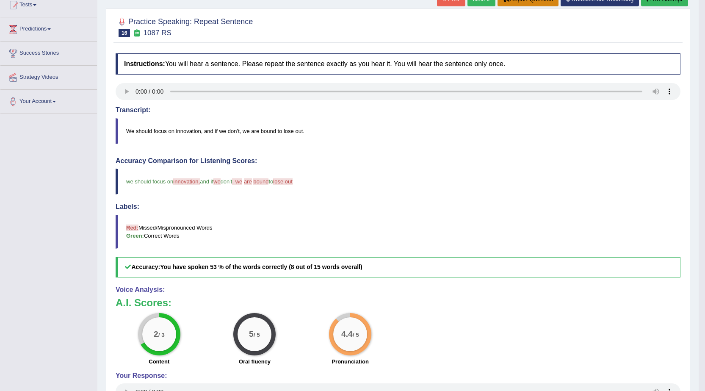
scroll to position [55, 0]
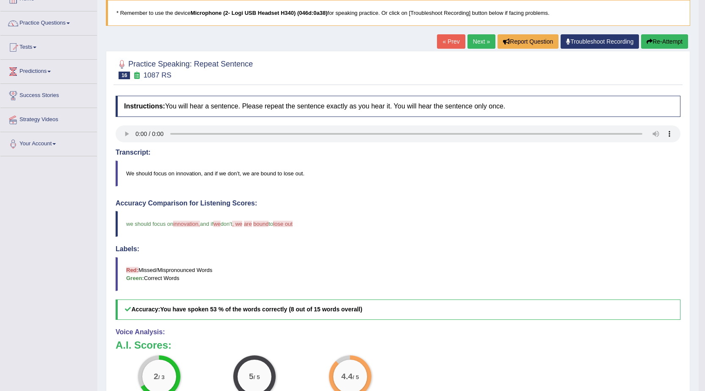
click at [470, 45] on link "Next »" at bounding box center [482, 41] width 28 height 14
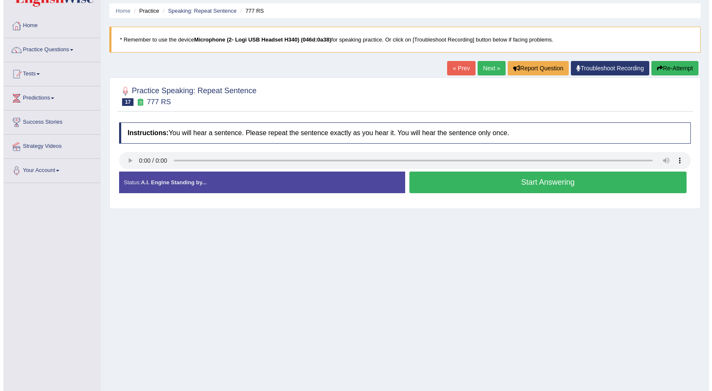
scroll to position [42, 0]
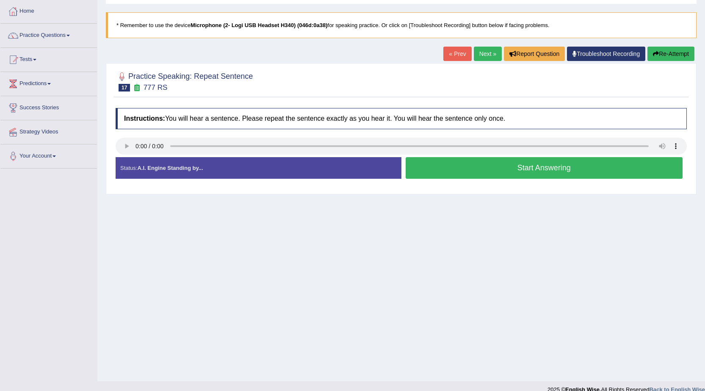
click at [476, 172] on button "Start Answering" at bounding box center [544, 168] width 277 height 22
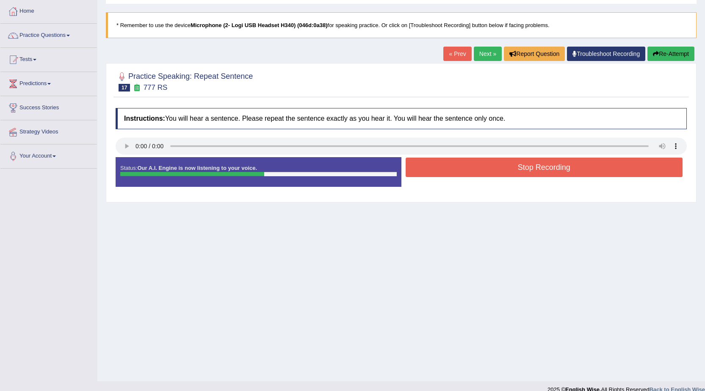
click at [511, 173] on button "Stop Recording" at bounding box center [544, 167] width 277 height 19
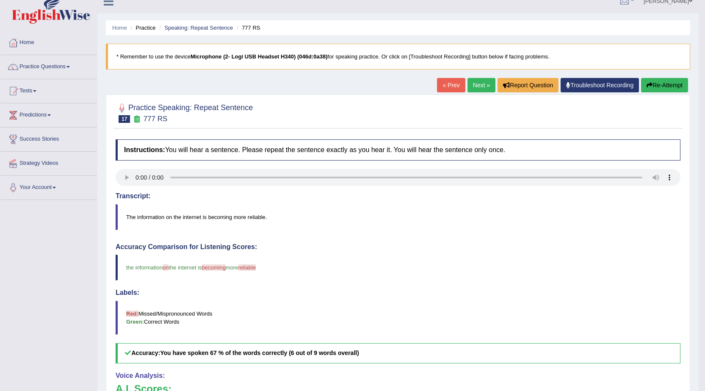
scroll to position [0, 0]
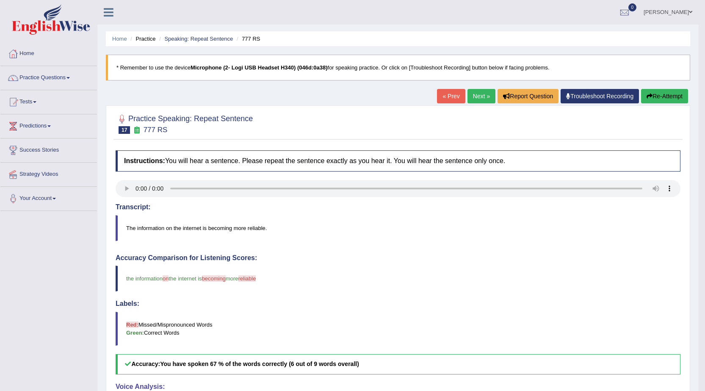
click at [672, 96] on button "Re-Attempt" at bounding box center [664, 96] width 47 height 14
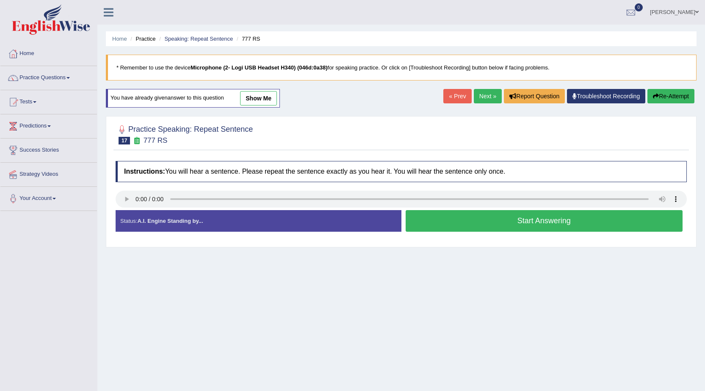
click at [473, 227] on button "Start Answering" at bounding box center [544, 221] width 277 height 22
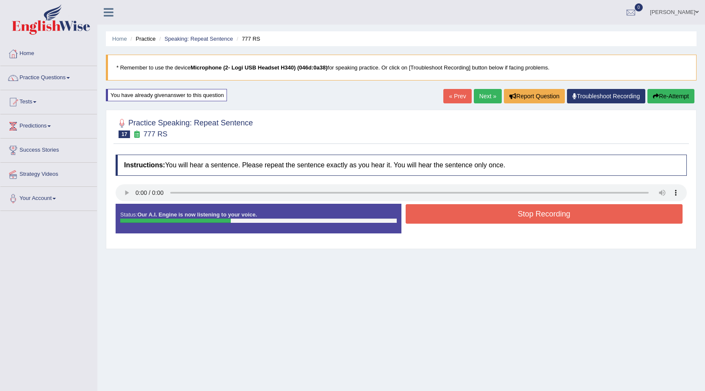
click at [471, 213] on button "Stop Recording" at bounding box center [544, 213] width 277 height 19
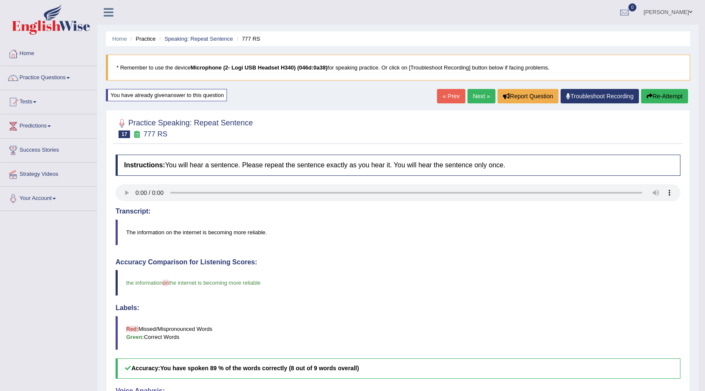
click at [479, 100] on link "Next »" at bounding box center [482, 96] width 28 height 14
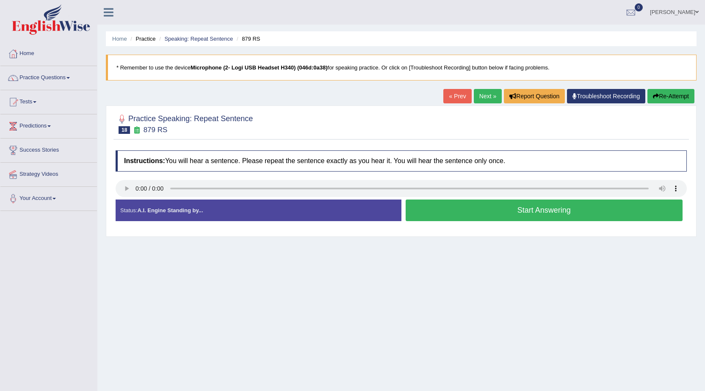
click at [490, 215] on button "Start Answering" at bounding box center [544, 210] width 277 height 22
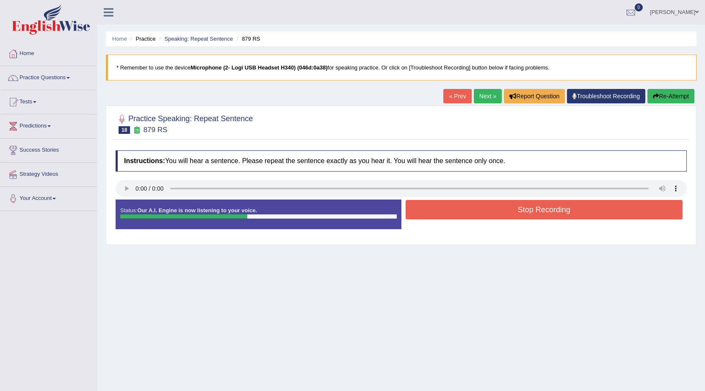
click at [496, 207] on button "Stop Recording" at bounding box center [544, 209] width 277 height 19
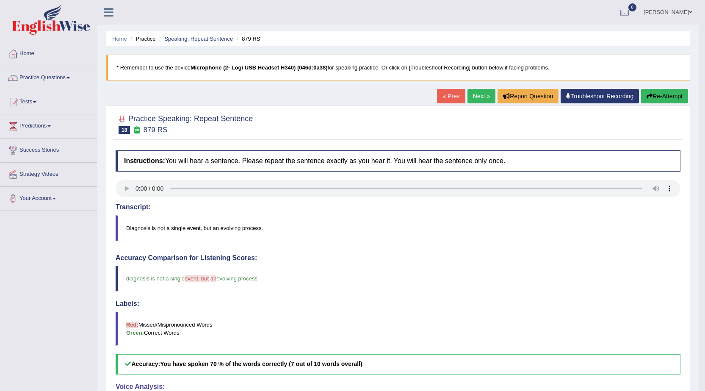
scroll to position [42, 0]
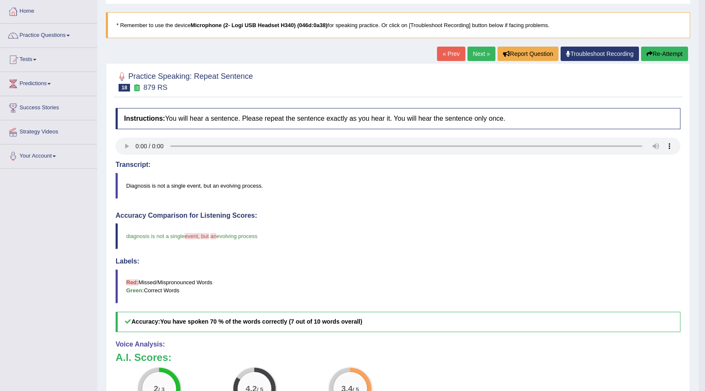
click at [478, 53] on link "Next »" at bounding box center [482, 54] width 28 height 14
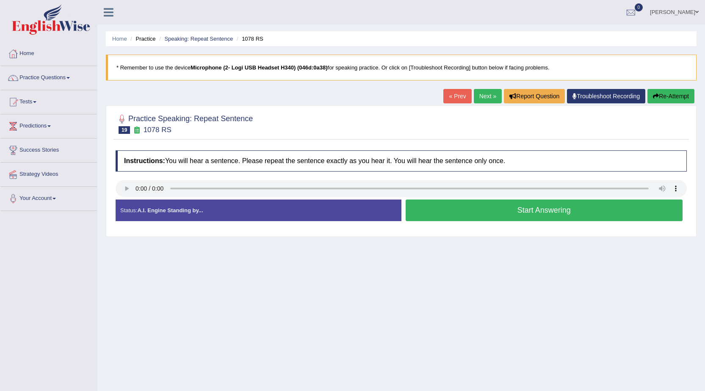
click at [461, 213] on button "Start Answering" at bounding box center [544, 210] width 277 height 22
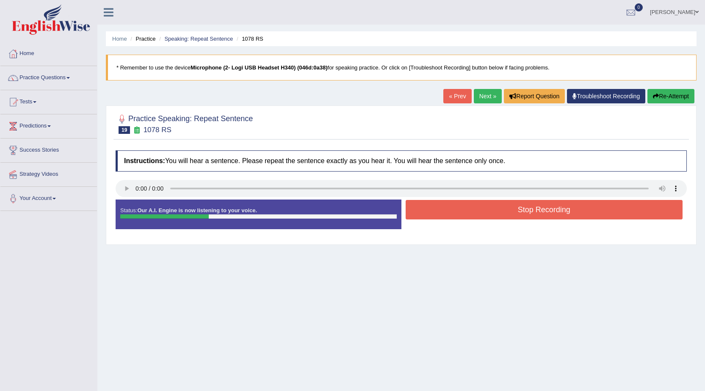
click at [496, 216] on button "Stop Recording" at bounding box center [544, 209] width 277 height 19
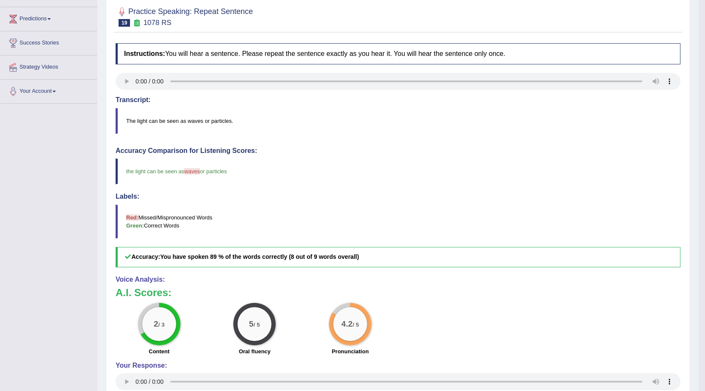
scroll to position [85, 0]
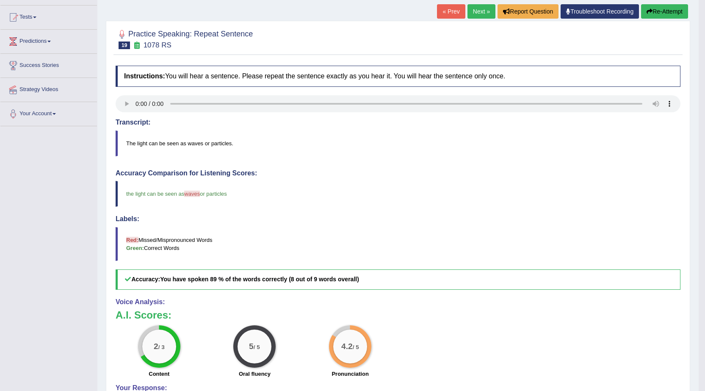
click at [471, 10] on link "Next »" at bounding box center [482, 11] width 28 height 14
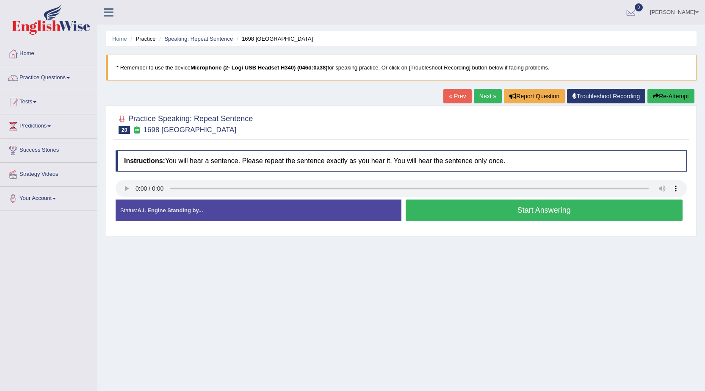
click at [494, 215] on button "Start Answering" at bounding box center [544, 210] width 277 height 22
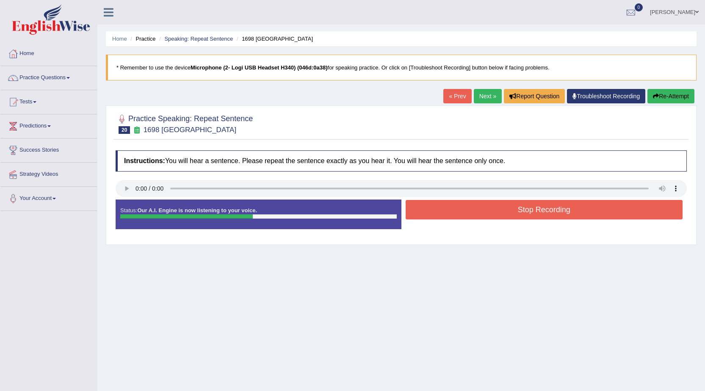
click at [494, 214] on button "Stop Recording" at bounding box center [544, 209] width 277 height 19
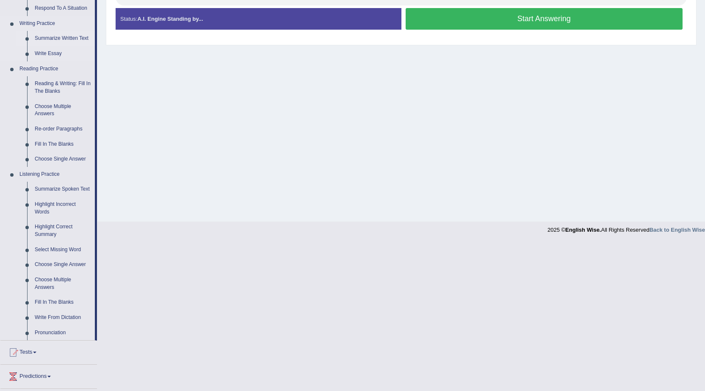
scroll to position [212, 0]
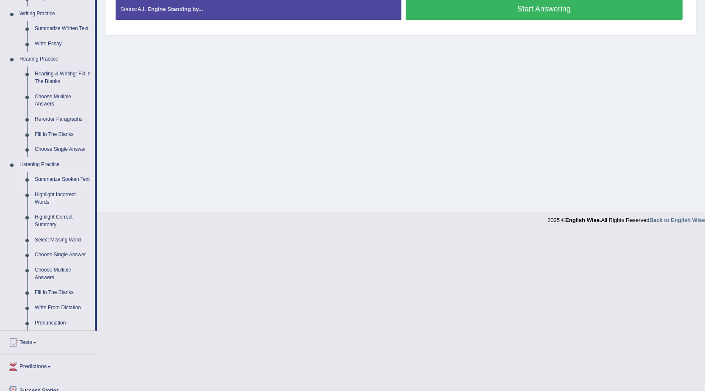
click at [69, 180] on link "Summarize Spoken Text" at bounding box center [63, 179] width 64 height 15
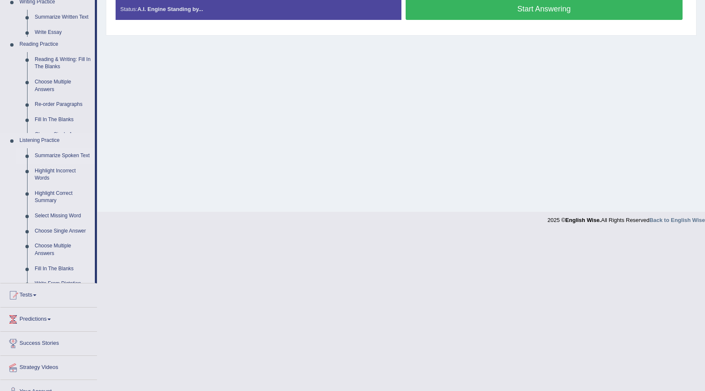
scroll to position [54, 0]
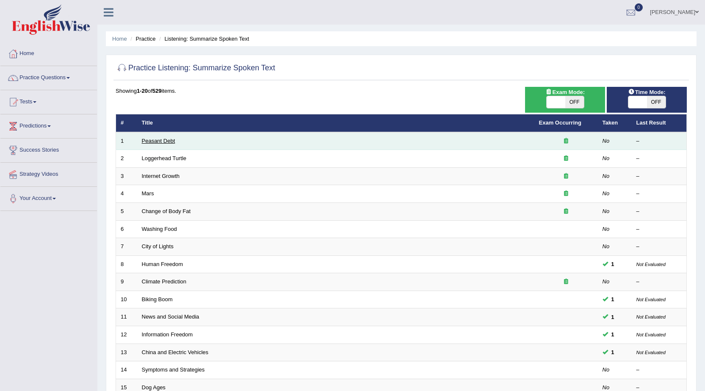
click at [170, 141] on link "Peasant Debt" at bounding box center [158, 141] width 33 height 6
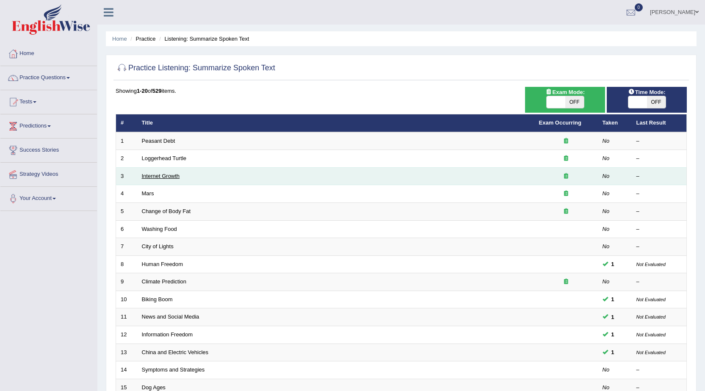
click at [162, 174] on link "Internet Growth" at bounding box center [161, 176] width 38 height 6
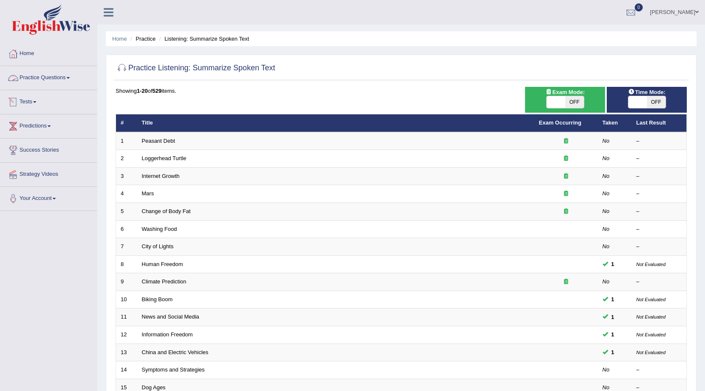
click at [66, 77] on link "Practice Questions" at bounding box center [48, 76] width 97 height 21
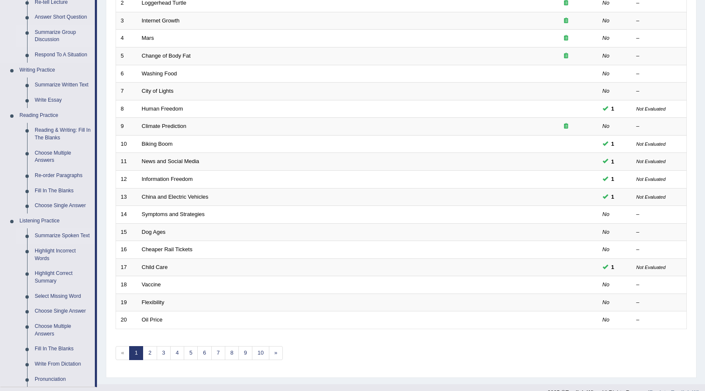
scroll to position [169, 0]
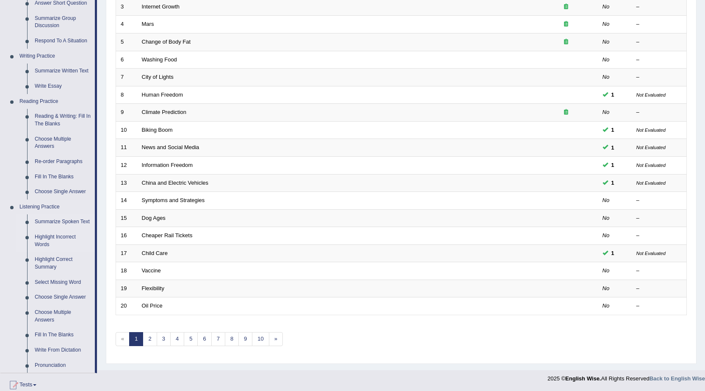
click at [43, 237] on link "Highlight Incorrect Words" at bounding box center [63, 241] width 64 height 22
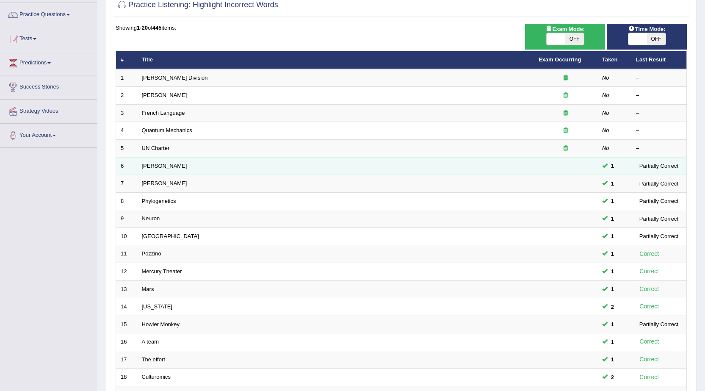
scroll to position [43, 0]
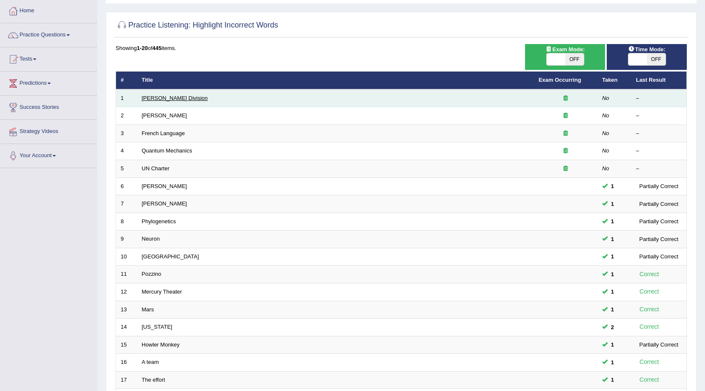
click at [171, 98] on link "[PERSON_NAME] Division" at bounding box center [175, 98] width 66 height 6
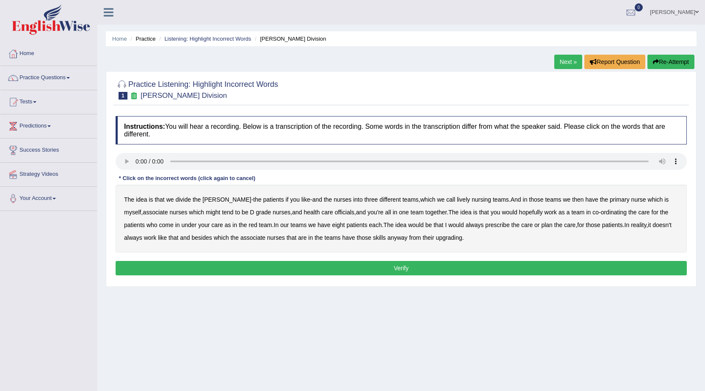
drag, startPoint x: 433, startPoint y: 200, endPoint x: 441, endPoint y: 198, distance: 8.3
click at [457, 199] on b "lively" at bounding box center [463, 199] width 13 height 7
click at [192, 212] on div "The idea is that we divide the ward - the patients if you like - and the nurses…" at bounding box center [401, 219] width 571 height 68
drag, startPoint x: 189, startPoint y: 211, endPoint x: 195, endPoint y: 213, distance: 6.1
click at [206, 211] on b "might" at bounding box center [213, 212] width 14 height 7
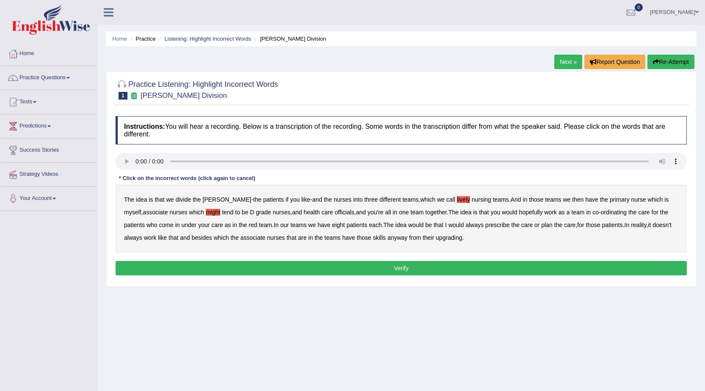
drag, startPoint x: 320, startPoint y: 212, endPoint x: 337, endPoint y: 212, distance: 17.4
click at [337, 212] on div "The idea is that we divide the ward - the patients if you like - and the nurses…" at bounding box center [401, 219] width 571 height 68
drag, startPoint x: 335, startPoint y: 213, endPoint x: 321, endPoint y: 212, distance: 13.6
click at [335, 213] on b "officials" at bounding box center [344, 212] width 19 height 7
drag, startPoint x: 471, startPoint y: 225, endPoint x: 496, endPoint y: 225, distance: 25.4
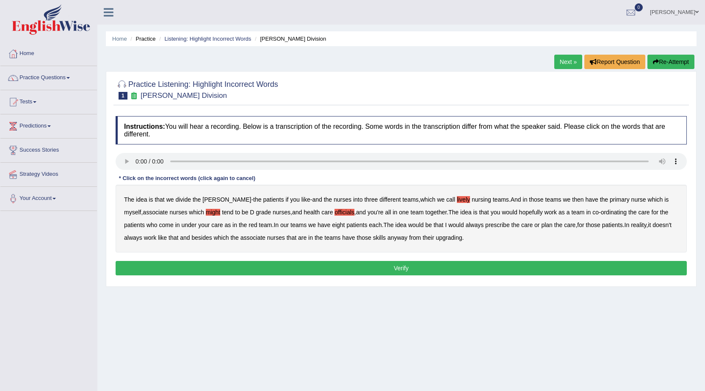
click at [496, 225] on div "The idea is that we divide the ward - the patients if you like - and the nurses…" at bounding box center [401, 219] width 571 height 68
click at [483, 224] on b "always" at bounding box center [474, 225] width 18 height 7
click at [266, 239] on b "associate" at bounding box center [253, 237] width 25 height 7
click at [395, 267] on button "Verify" at bounding box center [401, 268] width 571 height 14
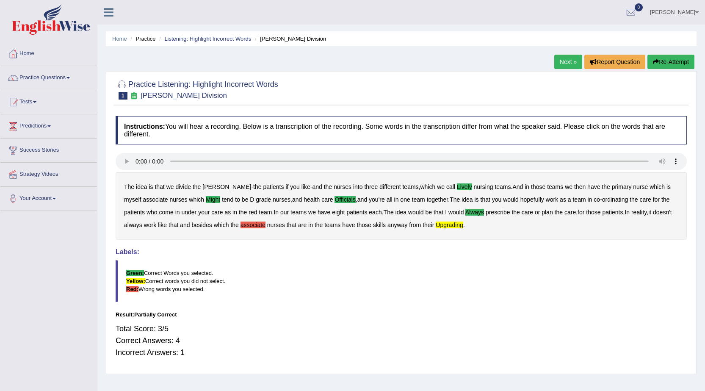
click at [672, 58] on button "Re-Attempt" at bounding box center [671, 62] width 47 height 14
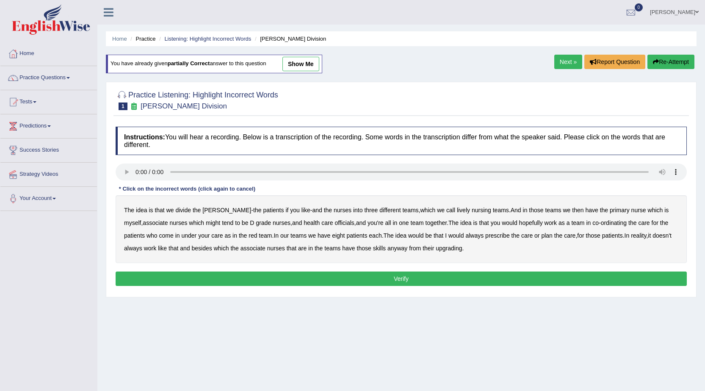
click at [457, 211] on b "lively" at bounding box center [463, 210] width 13 height 7
click at [206, 223] on b "might" at bounding box center [213, 222] width 14 height 7
click at [335, 226] on b "officials" at bounding box center [344, 222] width 19 height 7
click at [462, 248] on b "upgrading" at bounding box center [449, 248] width 26 height 7
click at [423, 276] on button "Verify" at bounding box center [401, 278] width 571 height 14
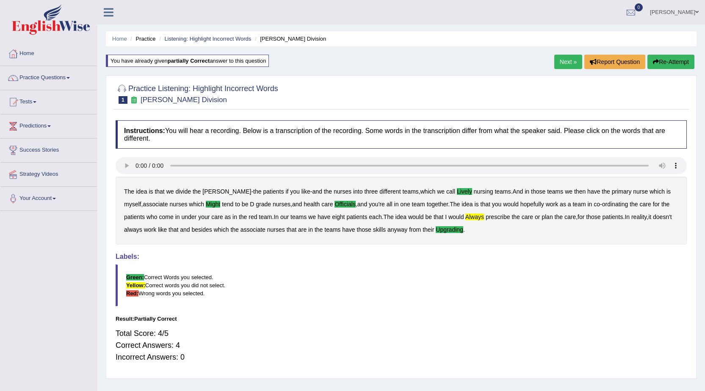
click at [570, 61] on link "Next »" at bounding box center [568, 62] width 28 height 14
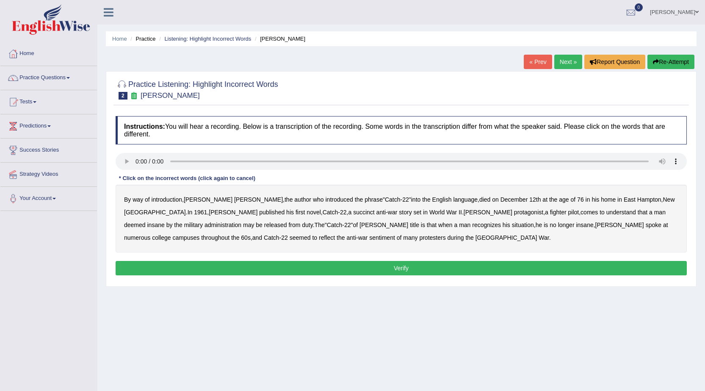
click at [353, 213] on b "succinct" at bounding box center [364, 212] width 22 height 7
click at [241, 222] on b "administration" at bounding box center [223, 225] width 37 height 7
click at [512, 225] on b "situation" at bounding box center [523, 225] width 22 height 7
click at [335, 234] on b "reflect" at bounding box center [327, 237] width 16 height 7
click at [387, 267] on button "Verify" at bounding box center [401, 268] width 571 height 14
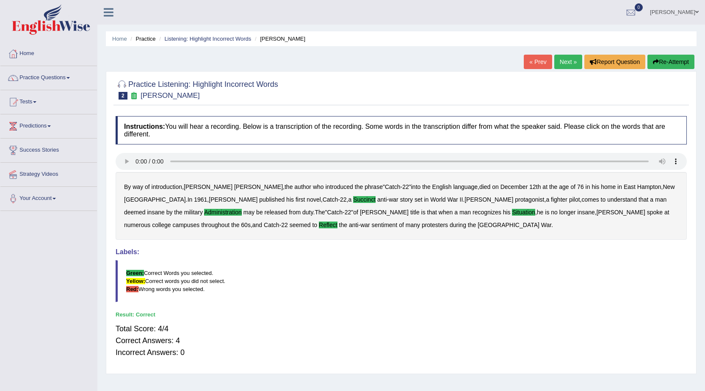
click at [572, 64] on link "Next »" at bounding box center [568, 62] width 28 height 14
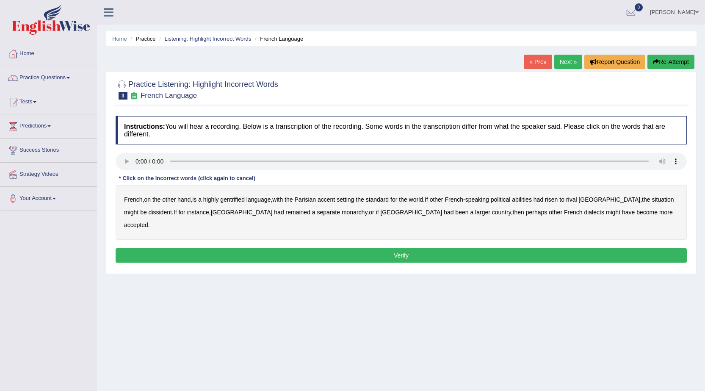
click at [238, 201] on b "gentrified" at bounding box center [232, 199] width 25 height 7
click at [316, 201] on b "Parisian" at bounding box center [306, 199] width 22 height 7
click at [532, 200] on b "abilities" at bounding box center [522, 199] width 20 height 7
click at [149, 214] on b "dissident" at bounding box center [160, 212] width 23 height 7
click at [342, 213] on b "monarchy" at bounding box center [354, 212] width 25 height 7
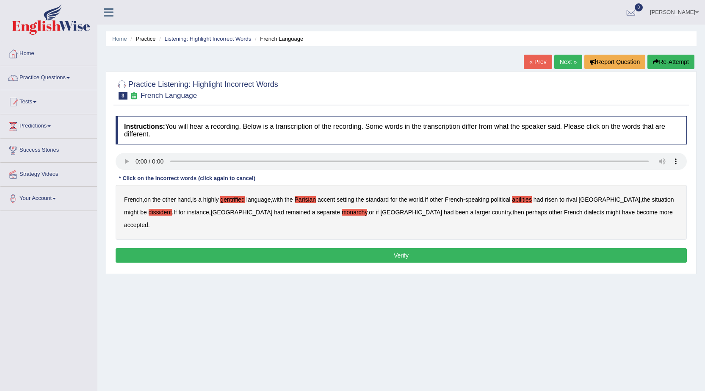
click at [466, 248] on button "Verify" at bounding box center [401, 255] width 571 height 14
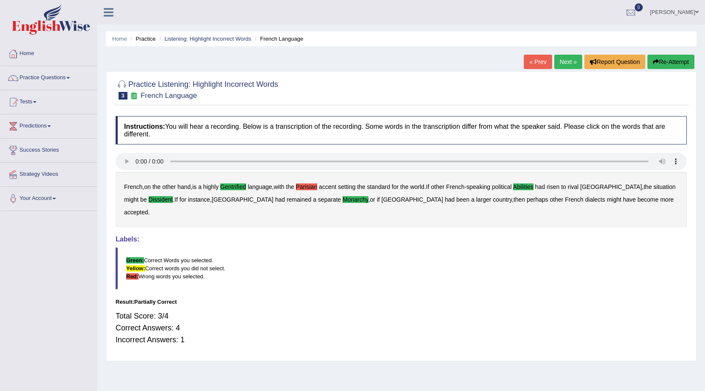
click at [568, 60] on link "Next »" at bounding box center [568, 62] width 28 height 14
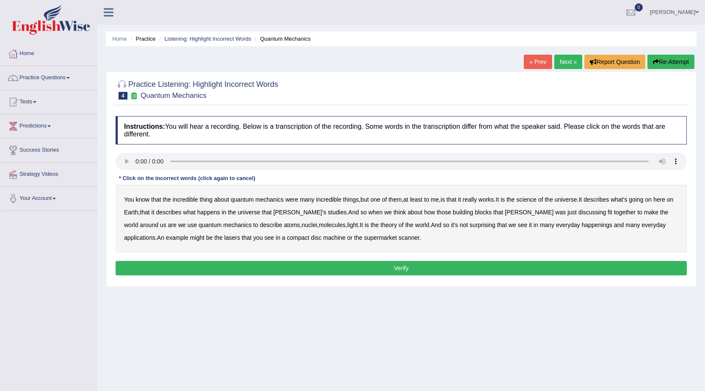
click at [536, 202] on b "science" at bounding box center [527, 199] width 20 height 7
click at [579, 213] on b "discussing" at bounding box center [593, 212] width 28 height 7
click at [582, 225] on b "happenings" at bounding box center [597, 225] width 30 height 7
click at [323, 238] on b "machine" at bounding box center [334, 237] width 22 height 7
click at [389, 269] on button "Verify" at bounding box center [401, 268] width 571 height 14
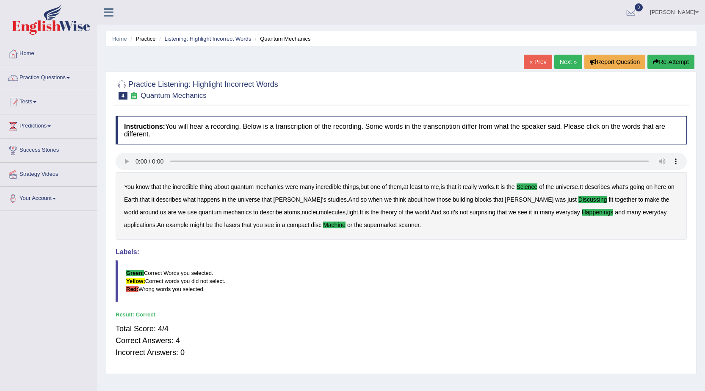
click at [561, 59] on link "Next »" at bounding box center [568, 62] width 28 height 14
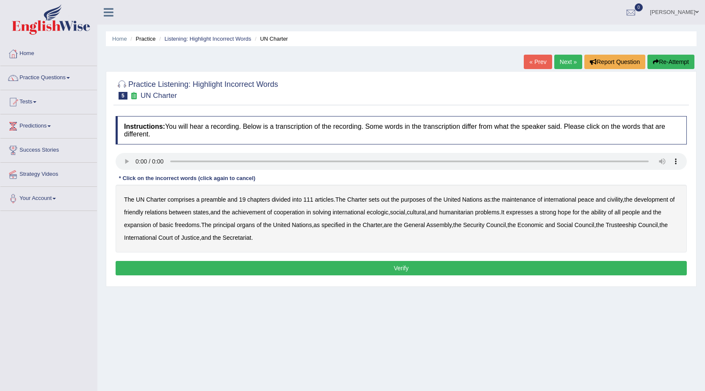
click at [389, 200] on b "out" at bounding box center [385, 199] width 8 height 7
click at [613, 201] on b "civility" at bounding box center [614, 199] width 15 height 7
click at [381, 214] on b "ecologic" at bounding box center [378, 212] width 22 height 7
click at [606, 214] on b "ability" at bounding box center [598, 212] width 15 height 7
click at [407, 265] on button "Verify" at bounding box center [401, 268] width 571 height 14
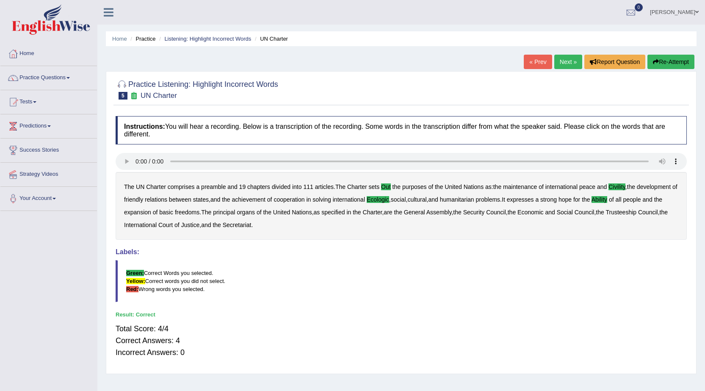
click at [570, 60] on link "Next »" at bounding box center [568, 62] width 28 height 14
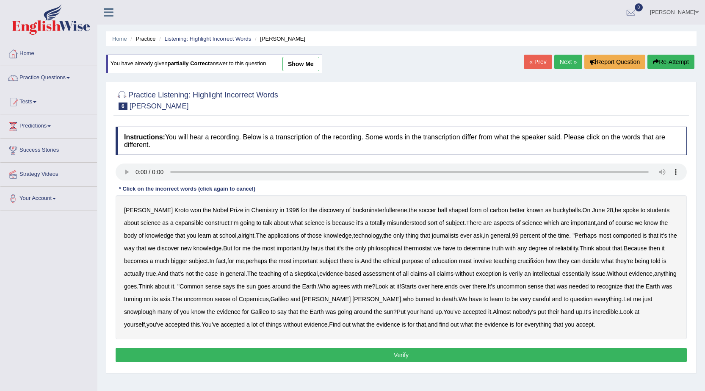
click at [175, 223] on b "expansible" at bounding box center [189, 222] width 28 height 7
click at [620, 236] on b "comported" at bounding box center [627, 235] width 28 height 7
click at [410, 249] on b "thermostat" at bounding box center [418, 248] width 28 height 7
click at [539, 261] on b "crucifixion" at bounding box center [531, 260] width 26 height 7
click at [521, 276] on b "verily" at bounding box center [516, 273] width 14 height 7
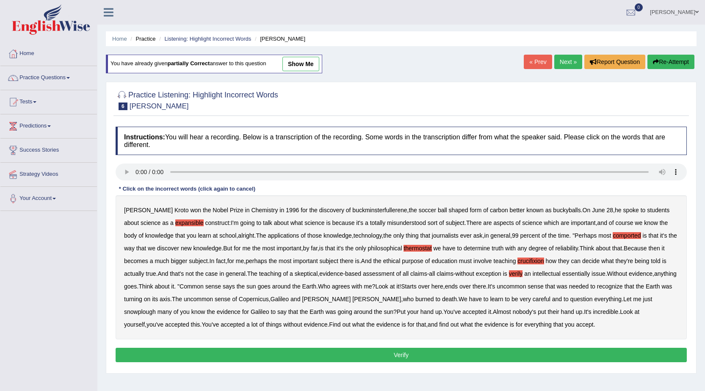
click at [590, 275] on b "essentially" at bounding box center [576, 273] width 28 height 7
click at [156, 308] on b "snowplough" at bounding box center [140, 311] width 32 height 7
click at [413, 354] on button "Verify" at bounding box center [401, 355] width 571 height 14
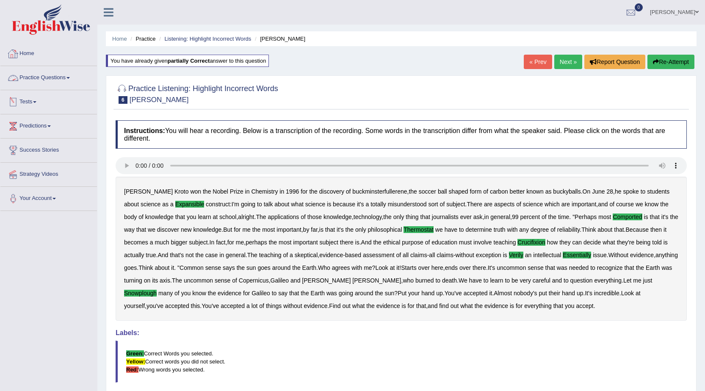
click at [70, 76] on link "Practice Questions" at bounding box center [48, 76] width 97 height 21
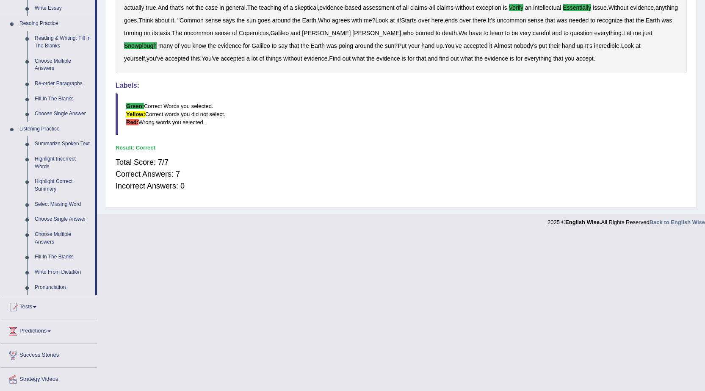
scroll to position [230, 0]
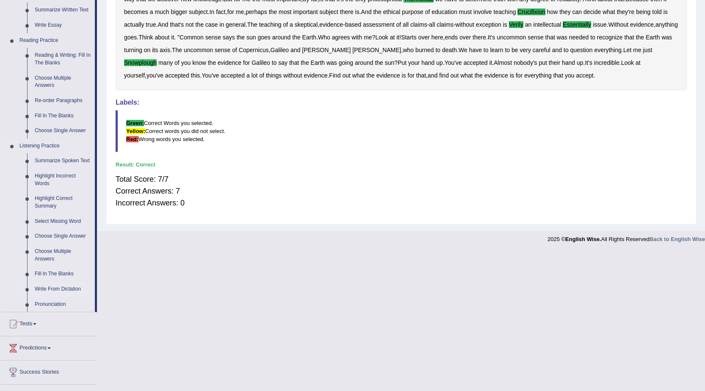
click at [58, 287] on link "Write From Dictation" at bounding box center [63, 289] width 64 height 15
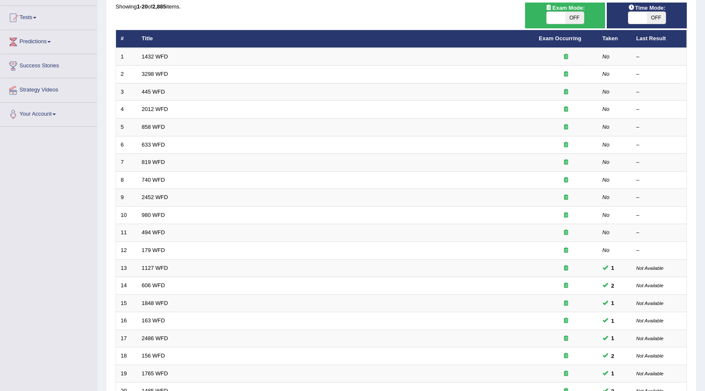
scroll to position [85, 0]
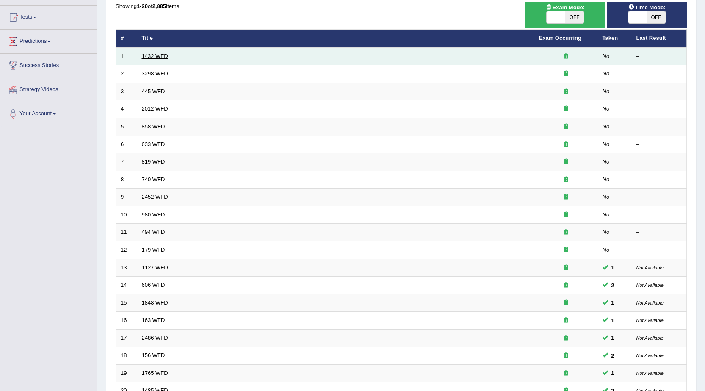
click at [149, 55] on link "1432 WFD" at bounding box center [155, 56] width 26 height 6
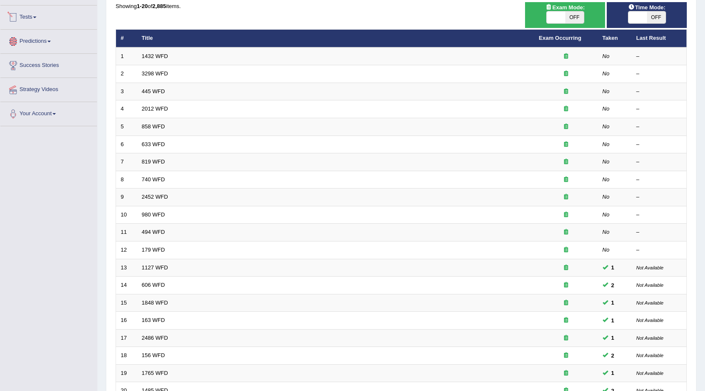
click at [51, 40] on link "Predictions" at bounding box center [48, 40] width 97 height 21
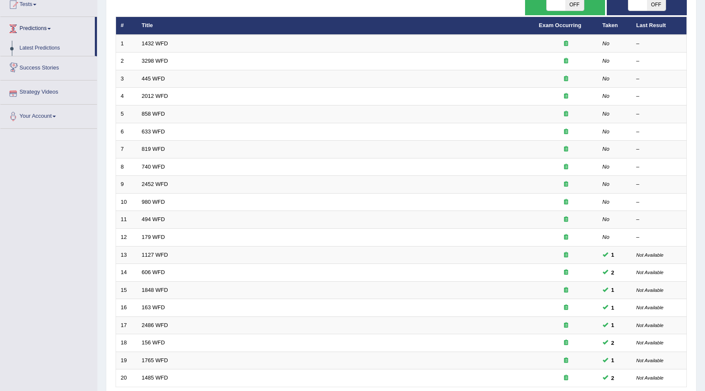
scroll to position [42, 0]
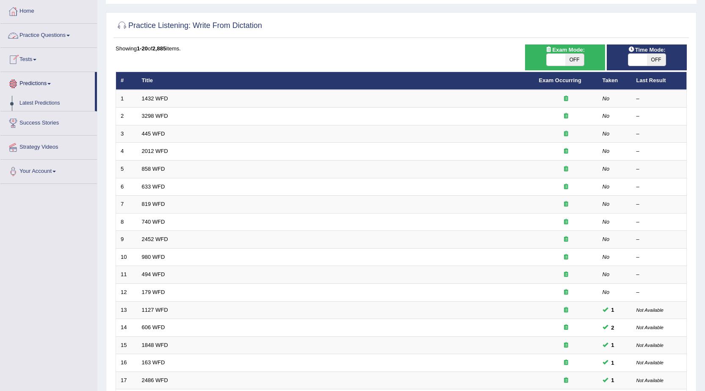
click at [68, 36] on link "Practice Questions" at bounding box center [48, 34] width 97 height 21
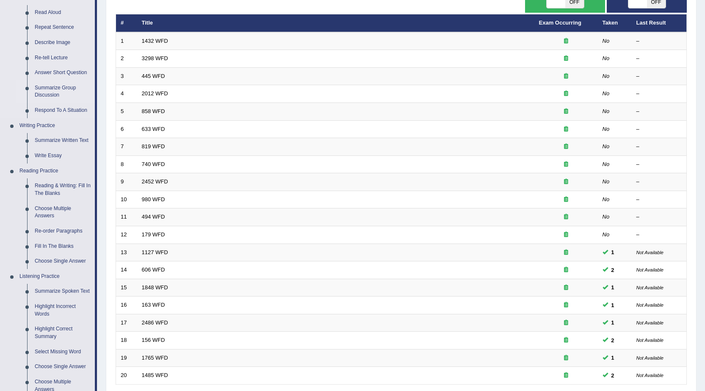
scroll to position [85, 0]
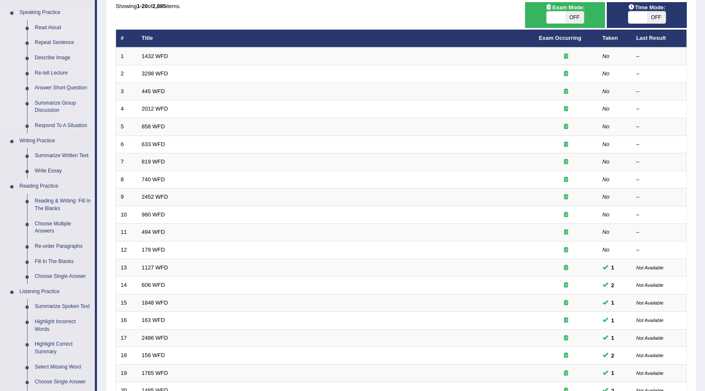
click at [49, 28] on link "Read Aloud" at bounding box center [63, 27] width 64 height 15
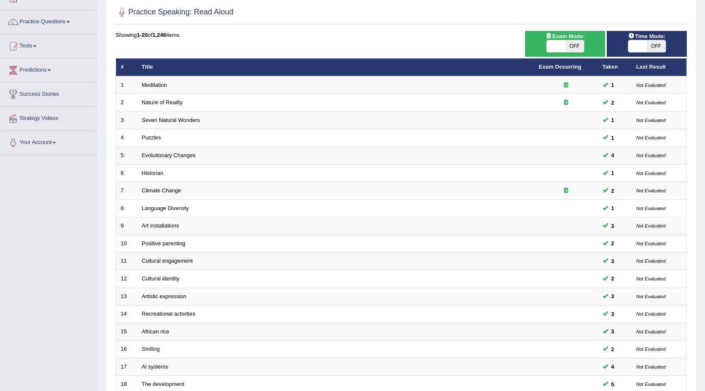
scroll to position [43, 0]
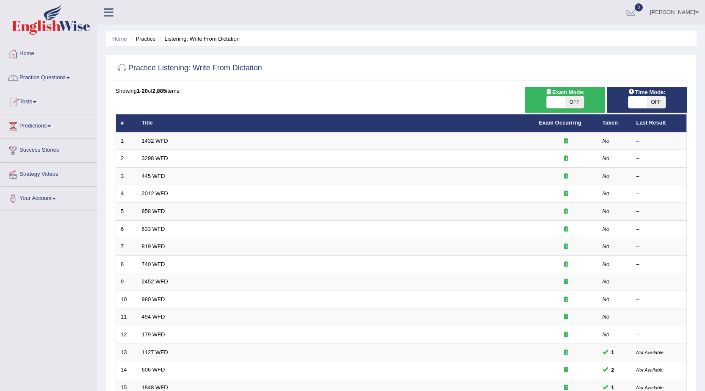
click at [73, 80] on link "Practice Questions" at bounding box center [48, 76] width 97 height 21
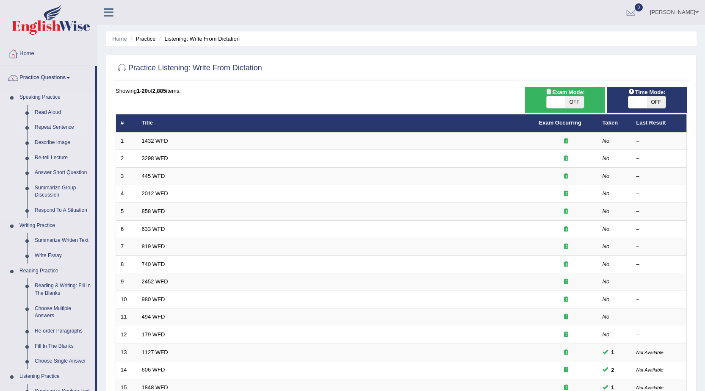
click at [58, 125] on link "Repeat Sentence" at bounding box center [63, 127] width 64 height 15
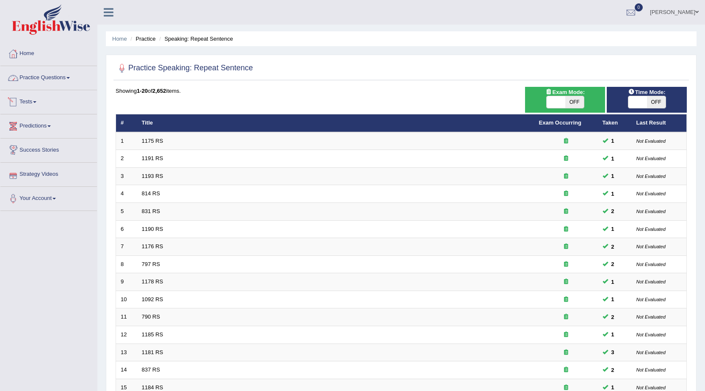
click at [71, 77] on link "Practice Questions" at bounding box center [48, 76] width 97 height 21
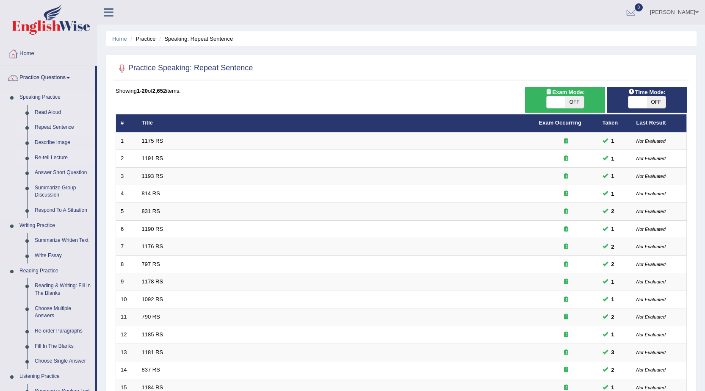
click at [49, 156] on link "Re-tell Lecture" at bounding box center [63, 157] width 64 height 15
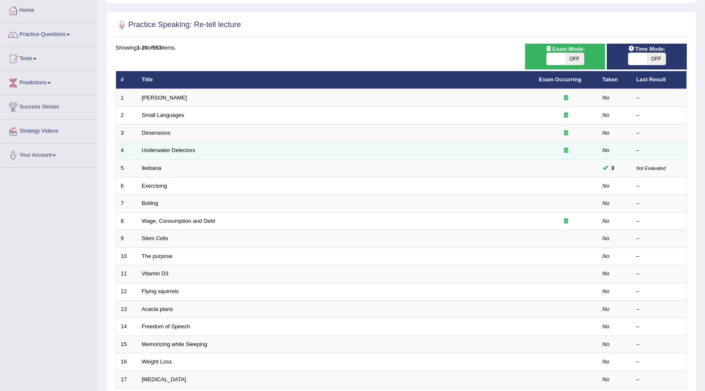
scroll to position [42, 0]
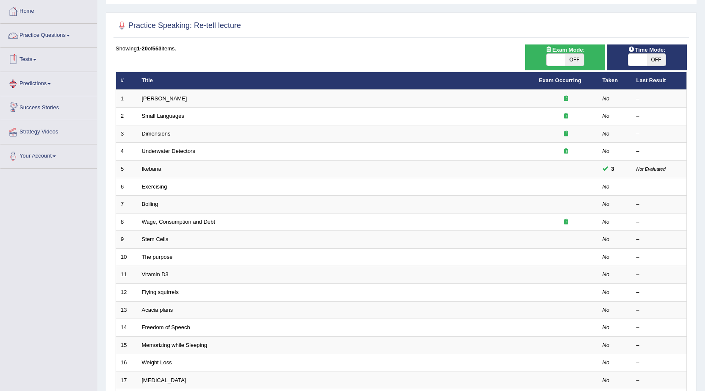
click at [70, 37] on link "Practice Questions" at bounding box center [48, 34] width 97 height 21
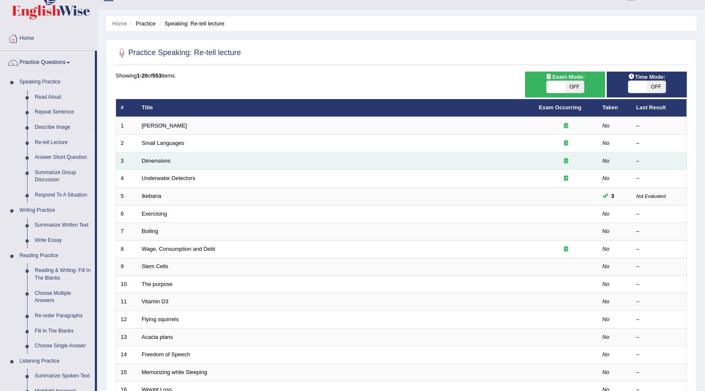
scroll to position [0, 0]
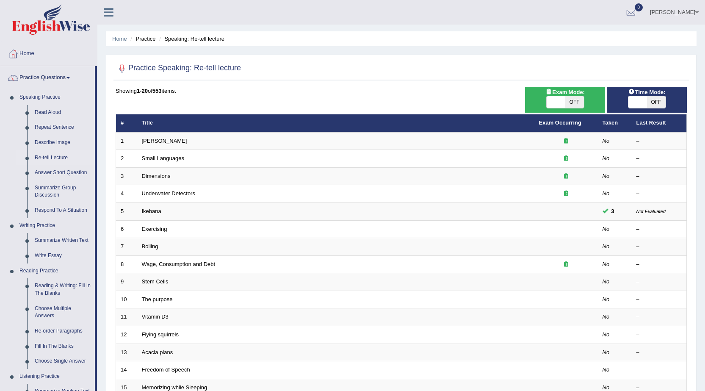
click at [696, 11] on span at bounding box center [696, 12] width 3 height 6
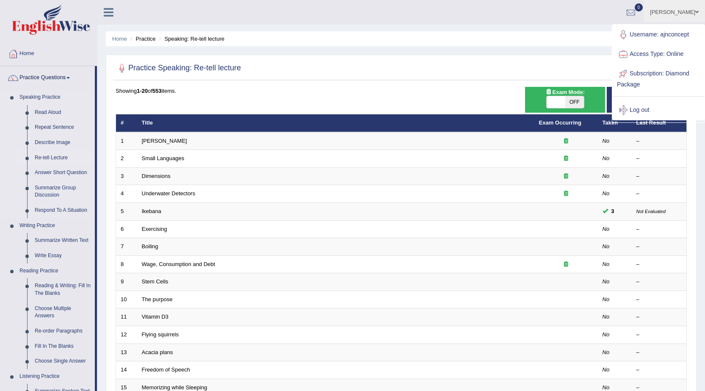
click at [62, 155] on link "Re-tell Lecture" at bounding box center [63, 157] width 64 height 15
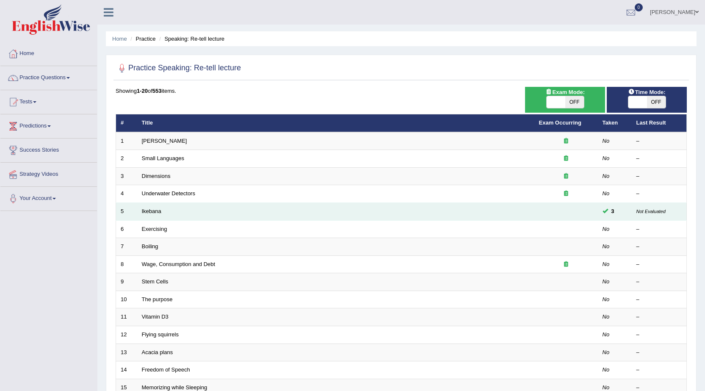
click at [660, 210] on small "Not Evaluated" at bounding box center [651, 211] width 29 height 5
click at [146, 210] on link "Ikebana" at bounding box center [151, 211] width 19 height 6
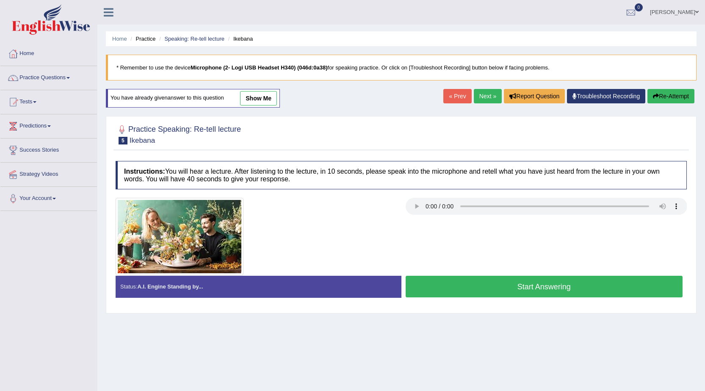
click at [698, 11] on span at bounding box center [696, 12] width 3 height 6
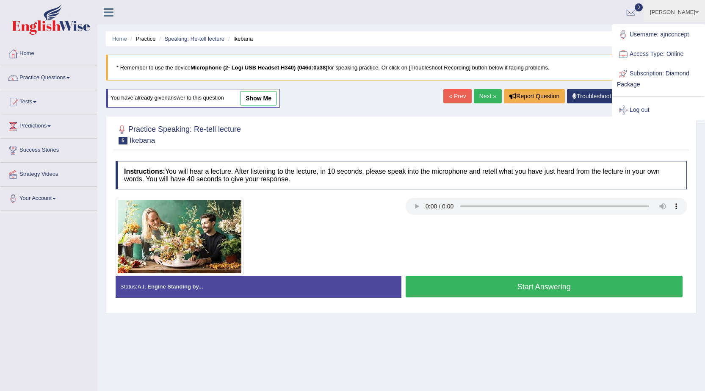
click at [698, 11] on span at bounding box center [696, 12] width 3 height 6
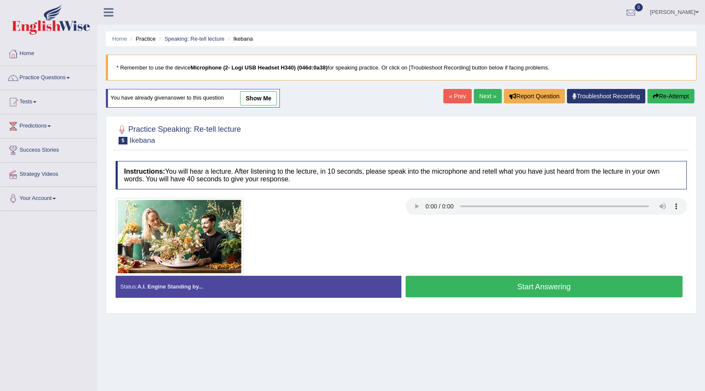
click at [698, 7] on link "John Allison Alinea" at bounding box center [674, 11] width 61 height 22
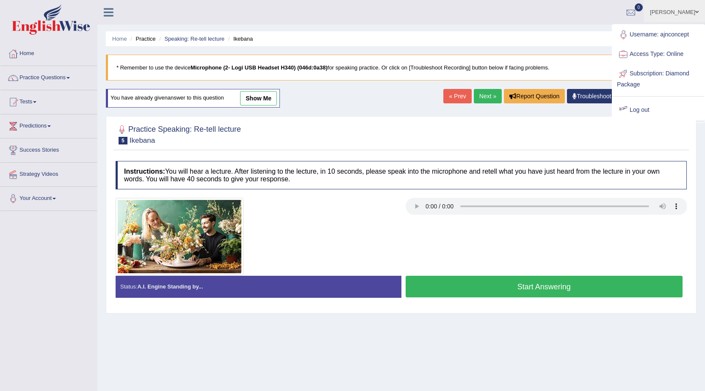
click at [644, 108] on link "Log out" at bounding box center [658, 109] width 91 height 19
